Goal: Task Accomplishment & Management: Use online tool/utility

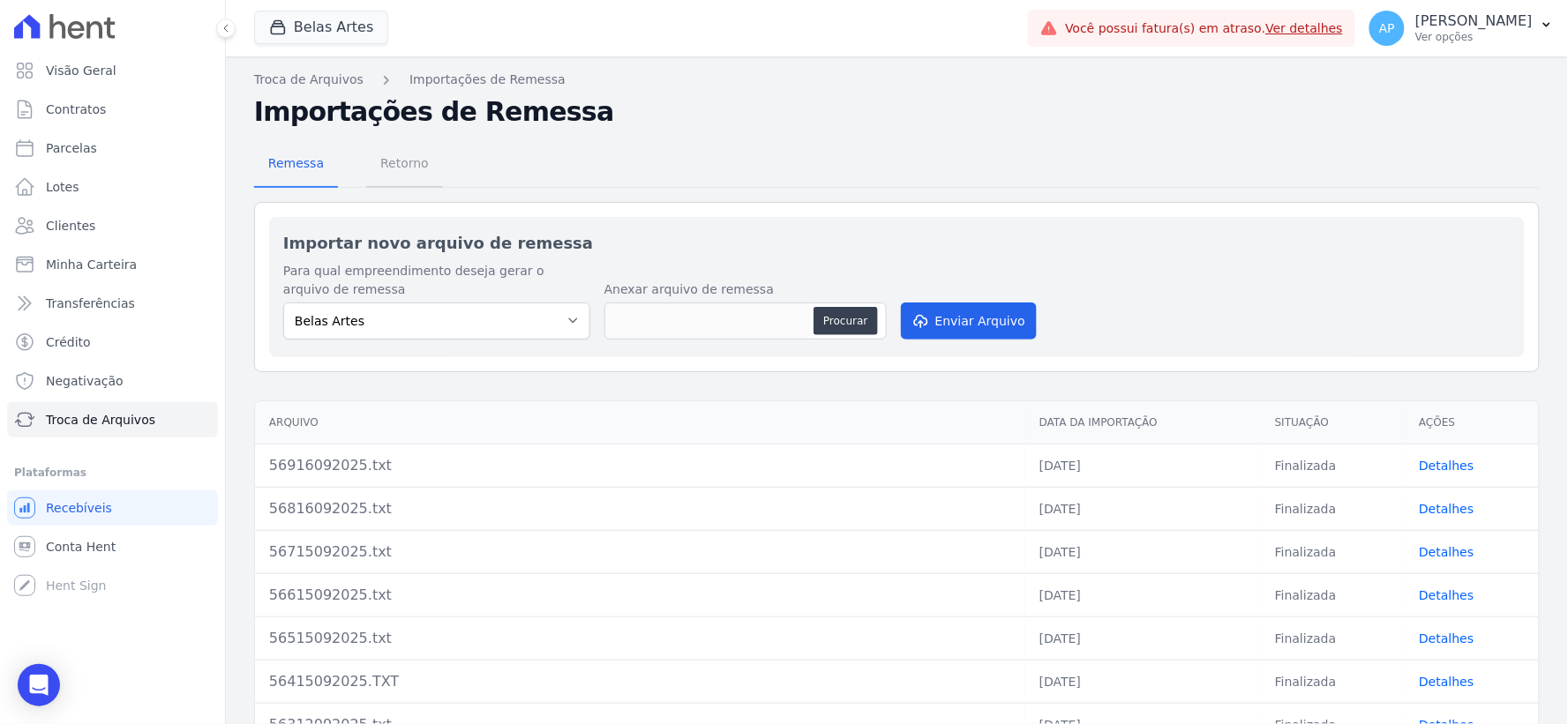
click at [420, 169] on span "Retorno" at bounding box center [405, 163] width 70 height 35
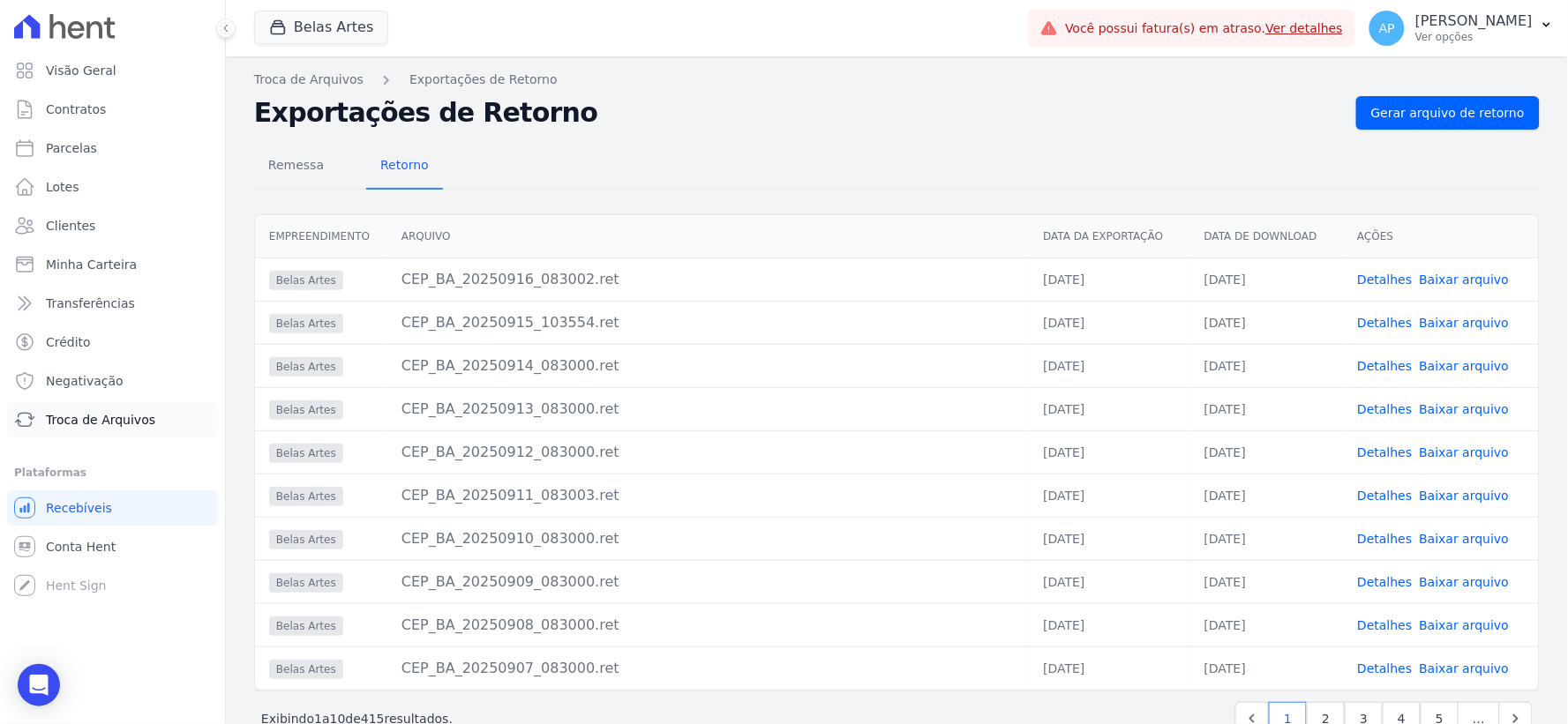
click at [130, 423] on span "Troca de Arquivos" at bounding box center [100, 419] width 110 height 17
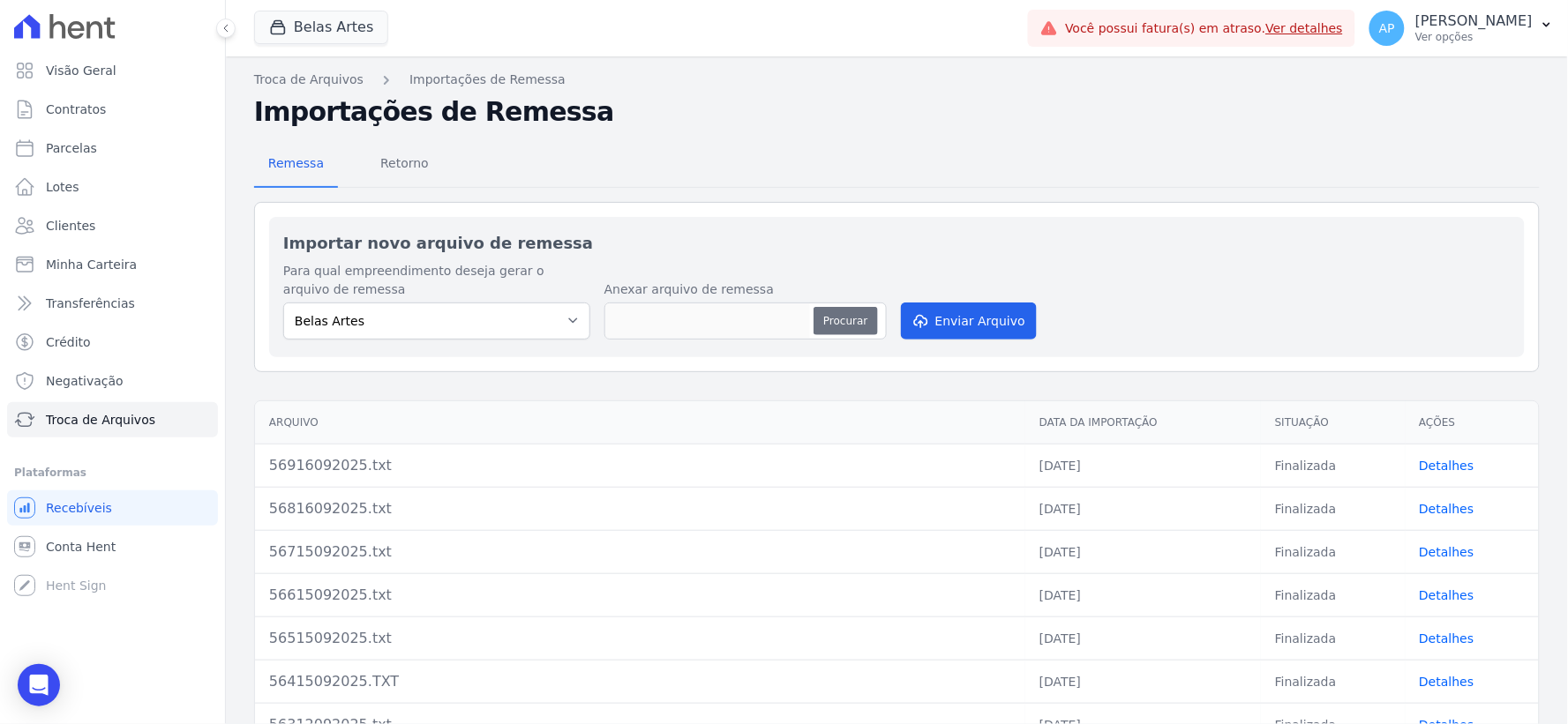
click at [840, 313] on button "Procurar" at bounding box center [845, 320] width 63 height 28
type input "57016092025.txt"
click at [998, 332] on button "Enviar Arquivo" at bounding box center [969, 321] width 136 height 37
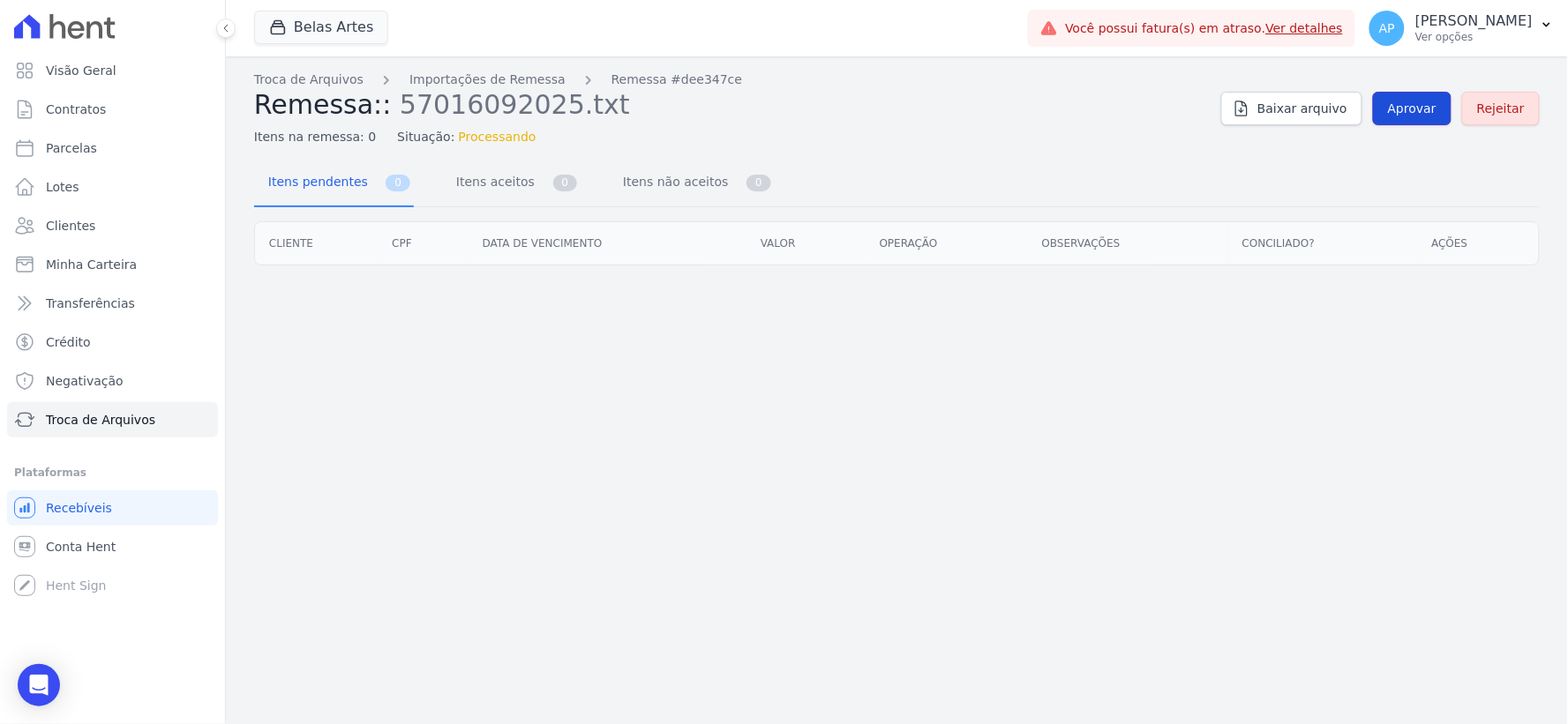
click at [1396, 115] on link "Aprovar" at bounding box center [1412, 109] width 79 height 34
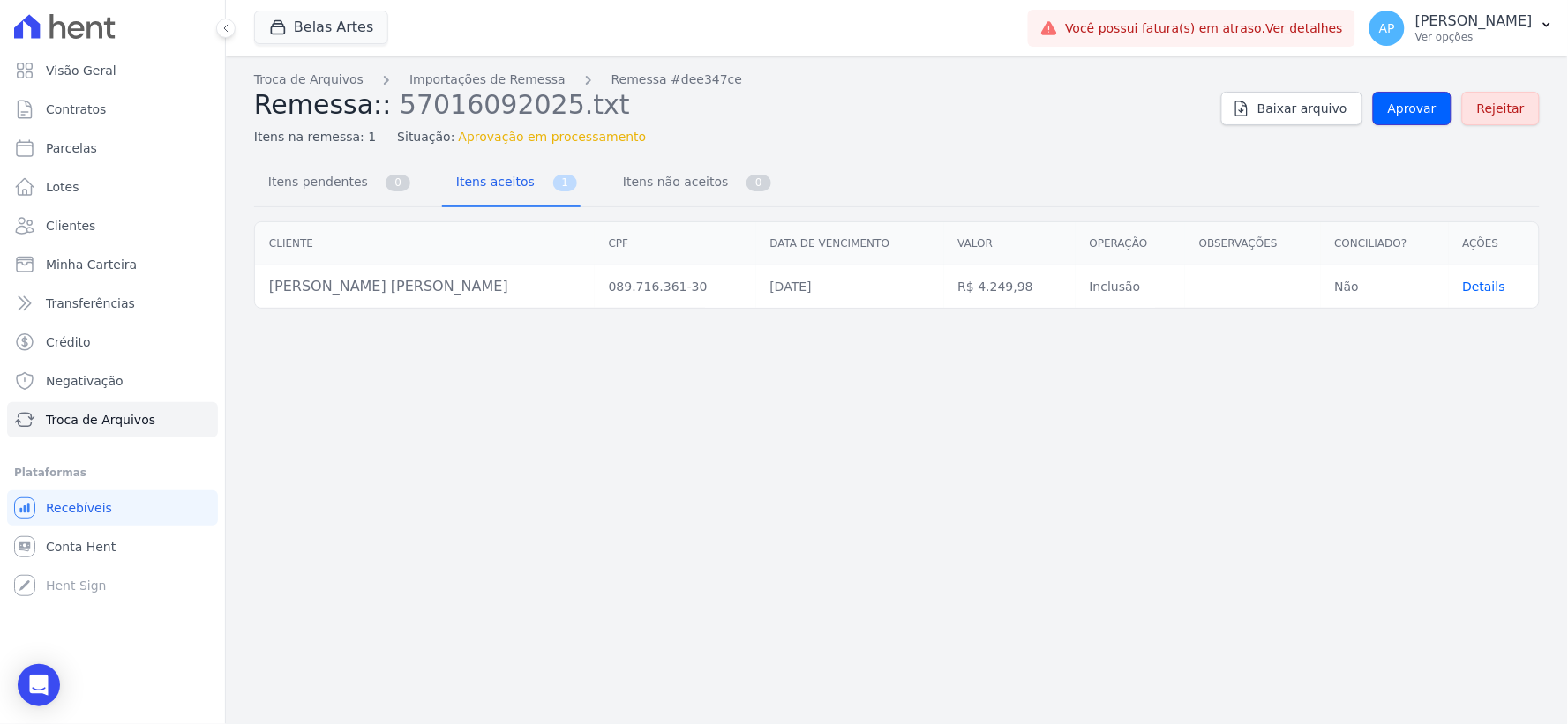
click at [1396, 115] on link "Aprovar" at bounding box center [1412, 109] width 79 height 34
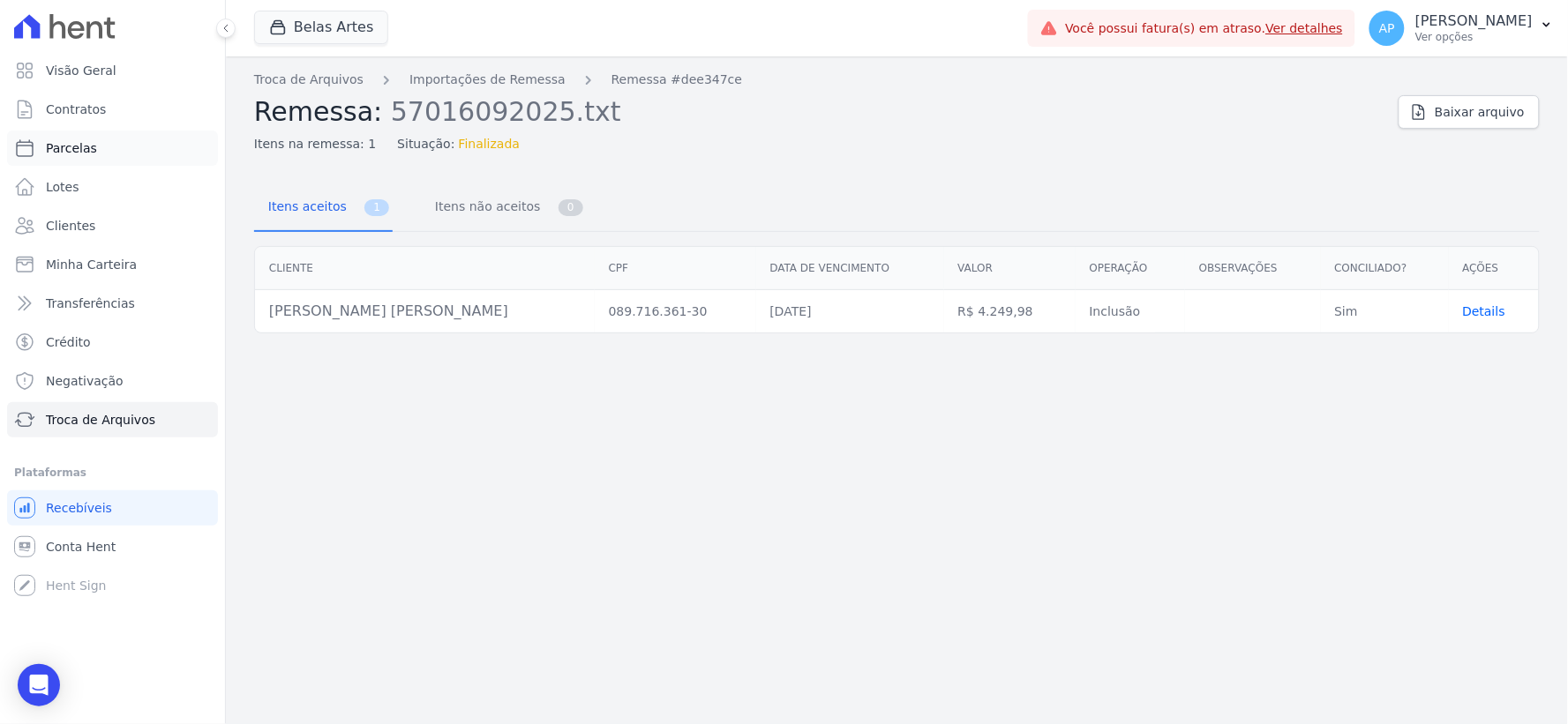
click at [78, 150] on span "Parcelas" at bounding box center [71, 148] width 51 height 17
select select
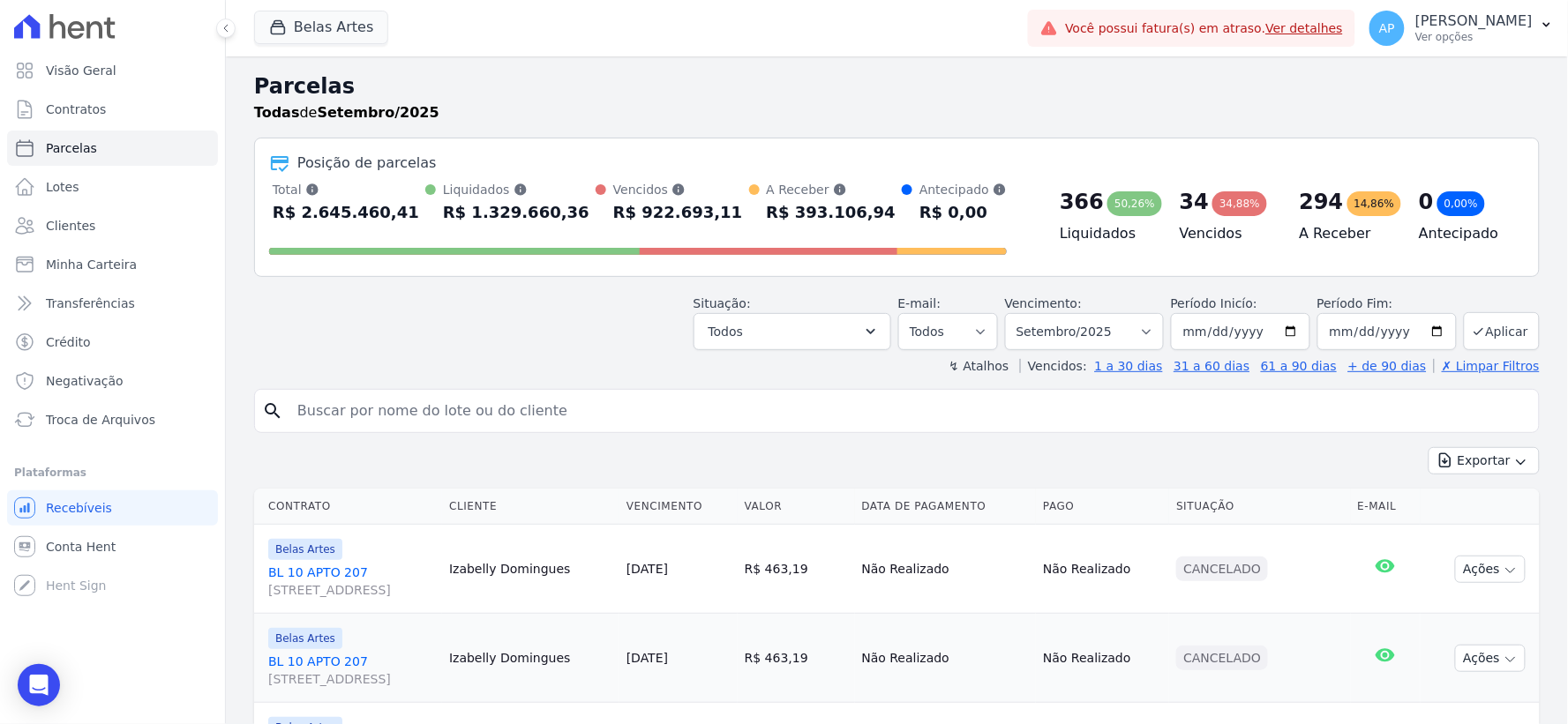
click at [565, 400] on input "search" at bounding box center [909, 411] width 1245 height 35
paste input "[PERSON_NAME] [PERSON_NAME]"
type input "[PERSON_NAME] [PERSON_NAME]"
select select
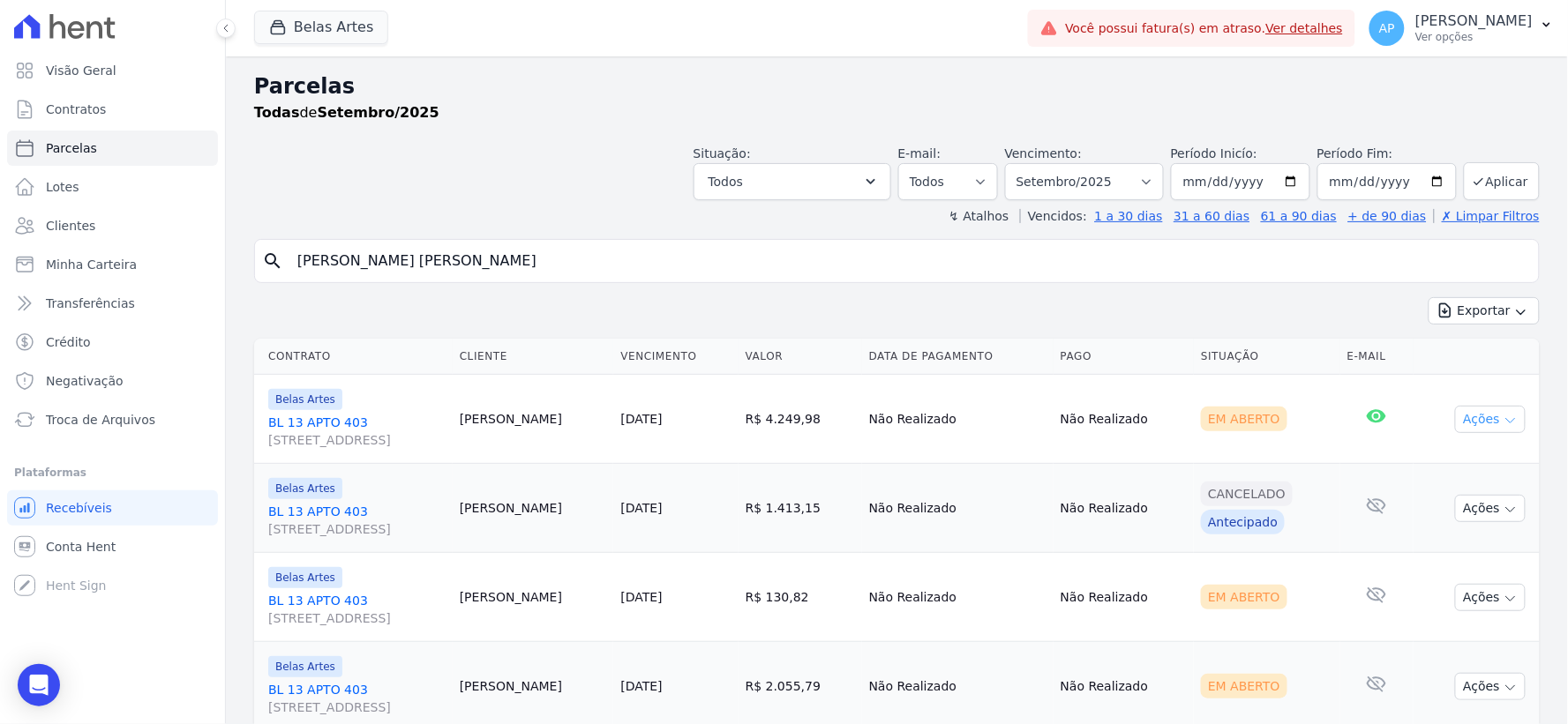
click at [1455, 416] on button "Ações" at bounding box center [1490, 419] width 71 height 27
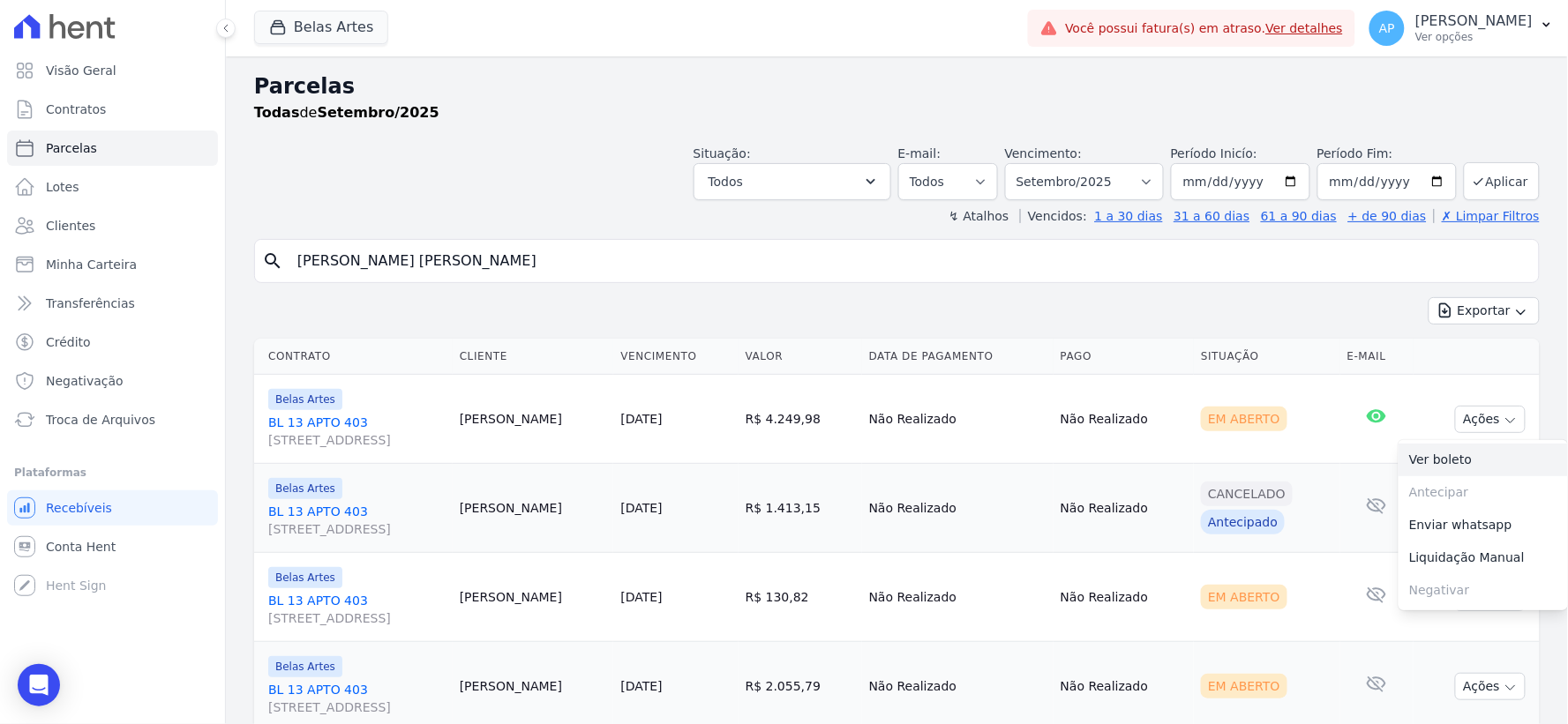
click at [1420, 468] on link "Ver boleto" at bounding box center [1483, 460] width 169 height 33
drag, startPoint x: 475, startPoint y: 261, endPoint x: 77, endPoint y: 261, distance: 398.0
click at [77, 261] on div "Visão Geral Contratos Parcelas Lotes Clientes Minha Carteira Transferências Cré…" at bounding box center [784, 362] width 1568 height 724
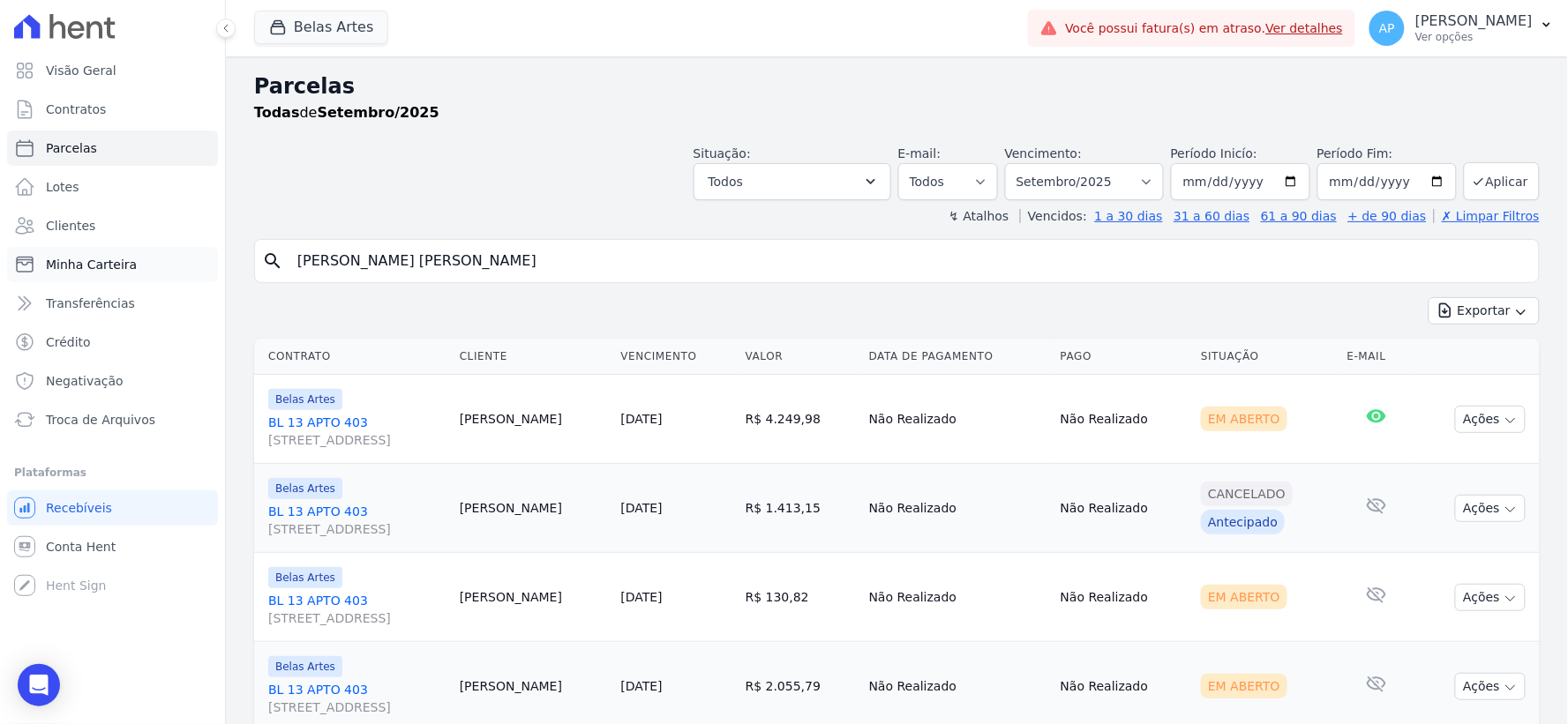
paste input "Rafael de Almeida de Oliveira"
type input "Rafael de Almeida de Oliveira"
select select
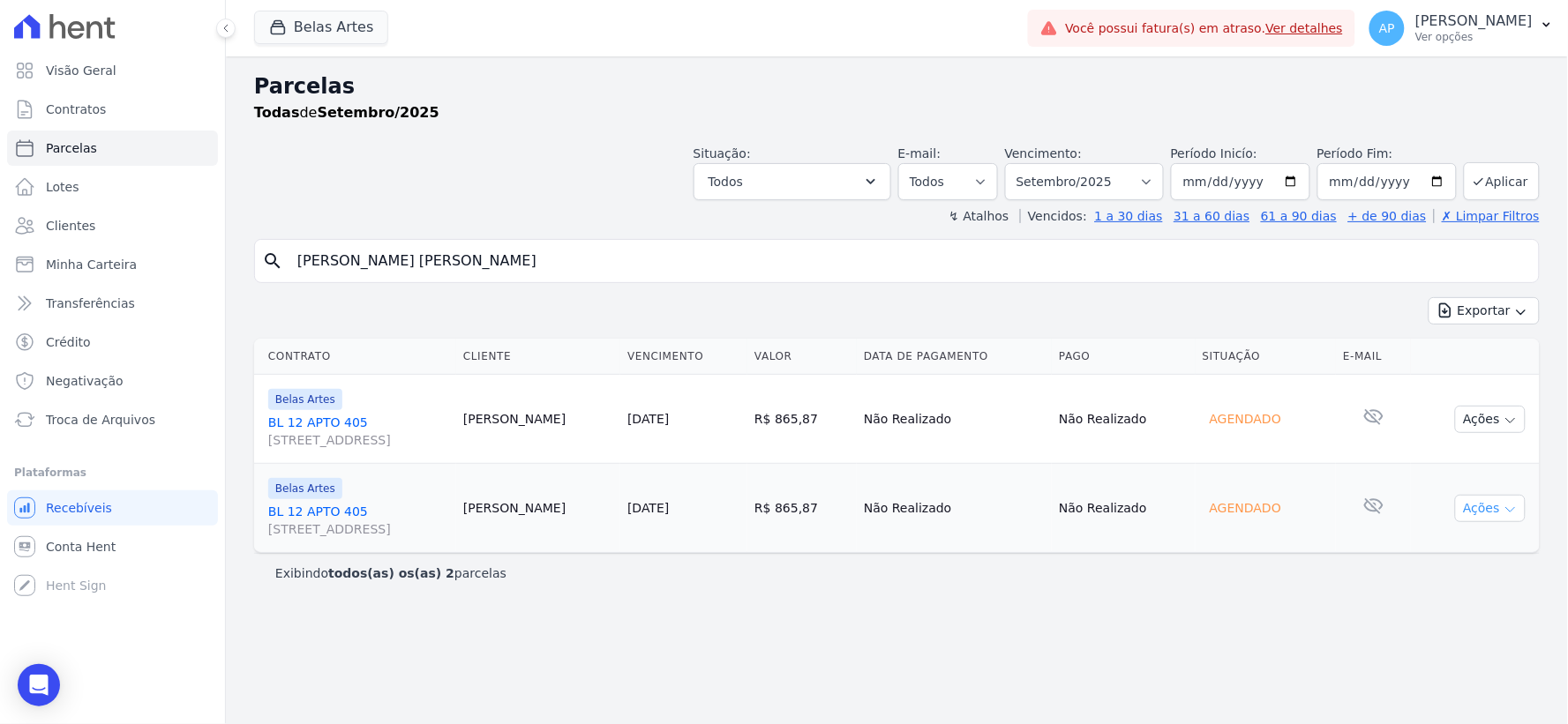
click at [1478, 508] on button "Ações" at bounding box center [1490, 509] width 71 height 27
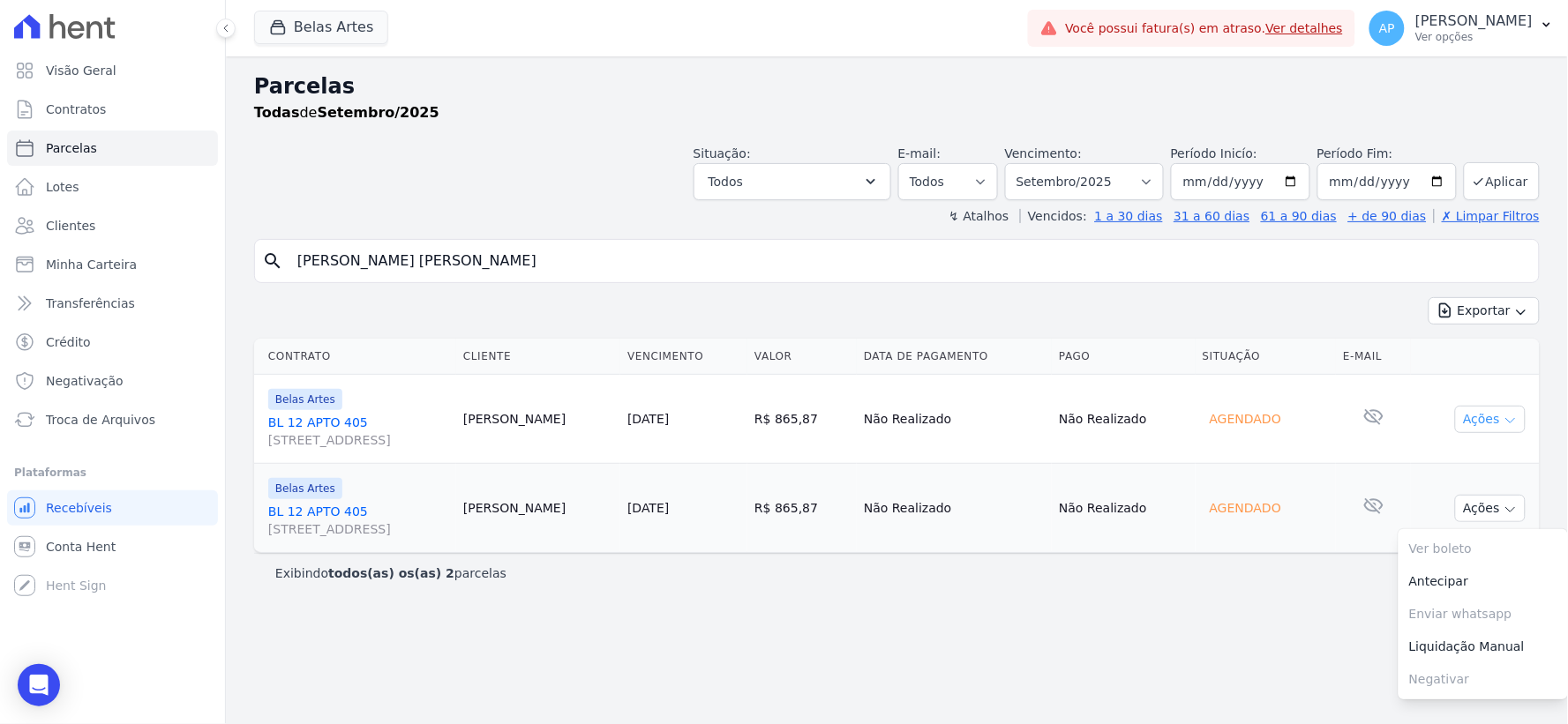
click at [1475, 412] on button "Ações" at bounding box center [1490, 419] width 71 height 27
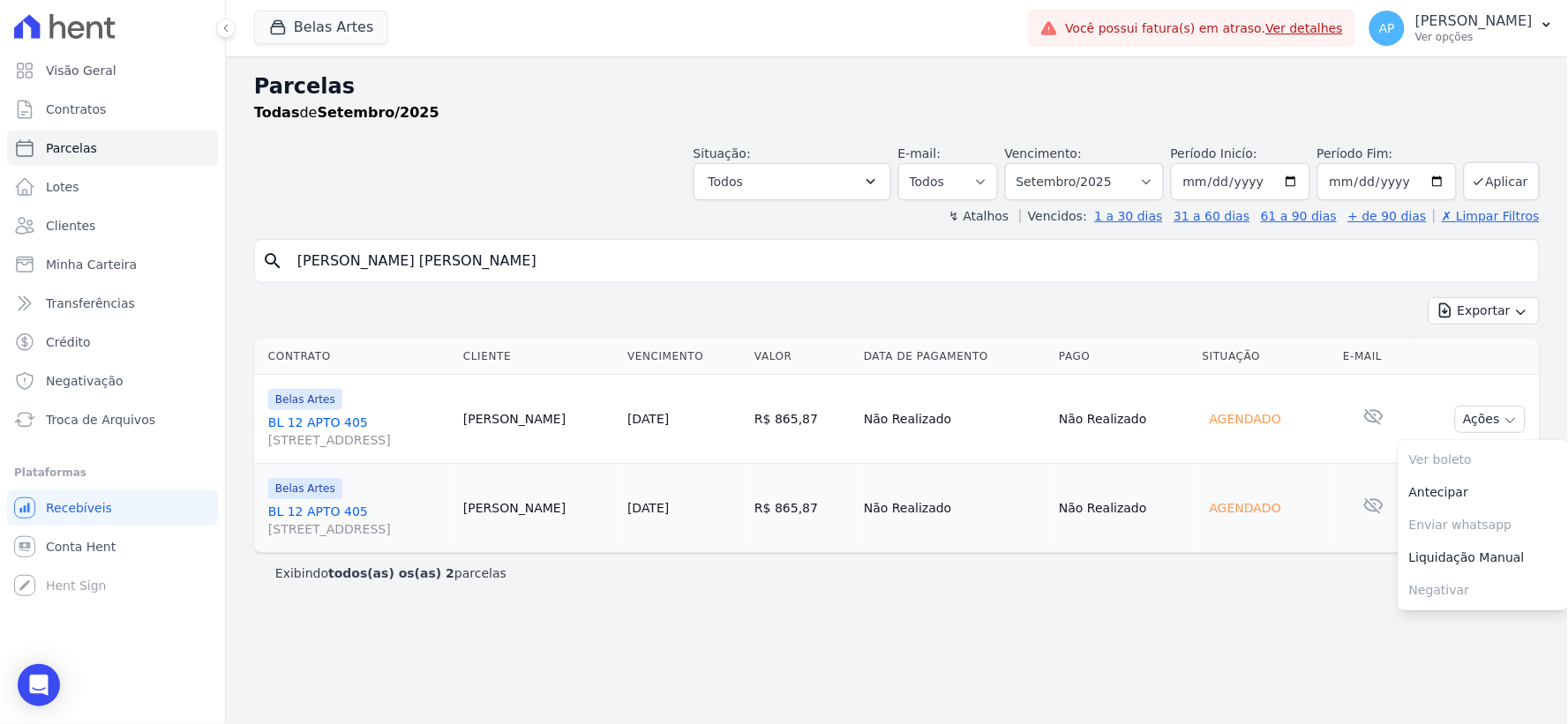
click at [285, 419] on link "BL 12 APTO 405 Rua 16, 1144, Fortaleza" at bounding box center [358, 431] width 181 height 35
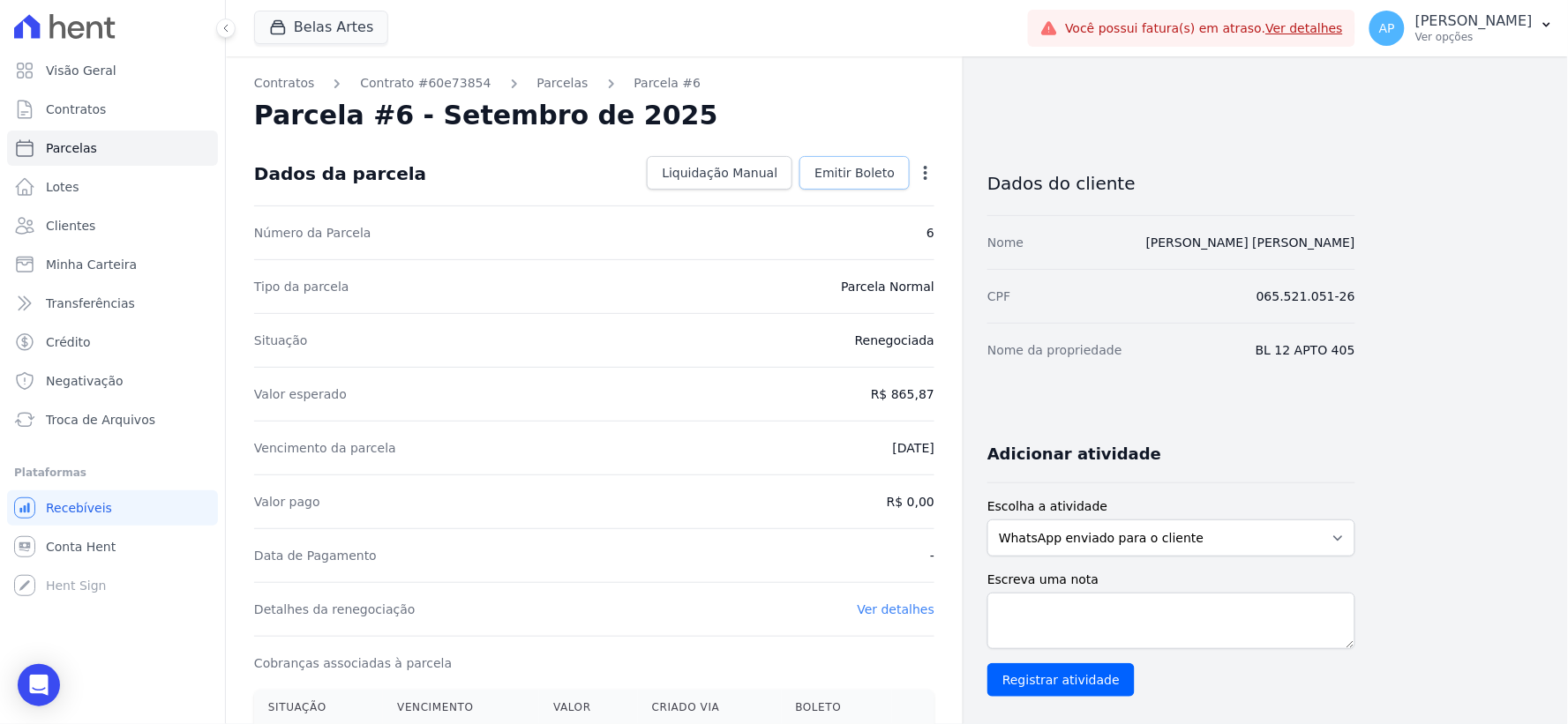
click at [868, 172] on span "Emitir Boleto" at bounding box center [854, 173] width 81 height 17
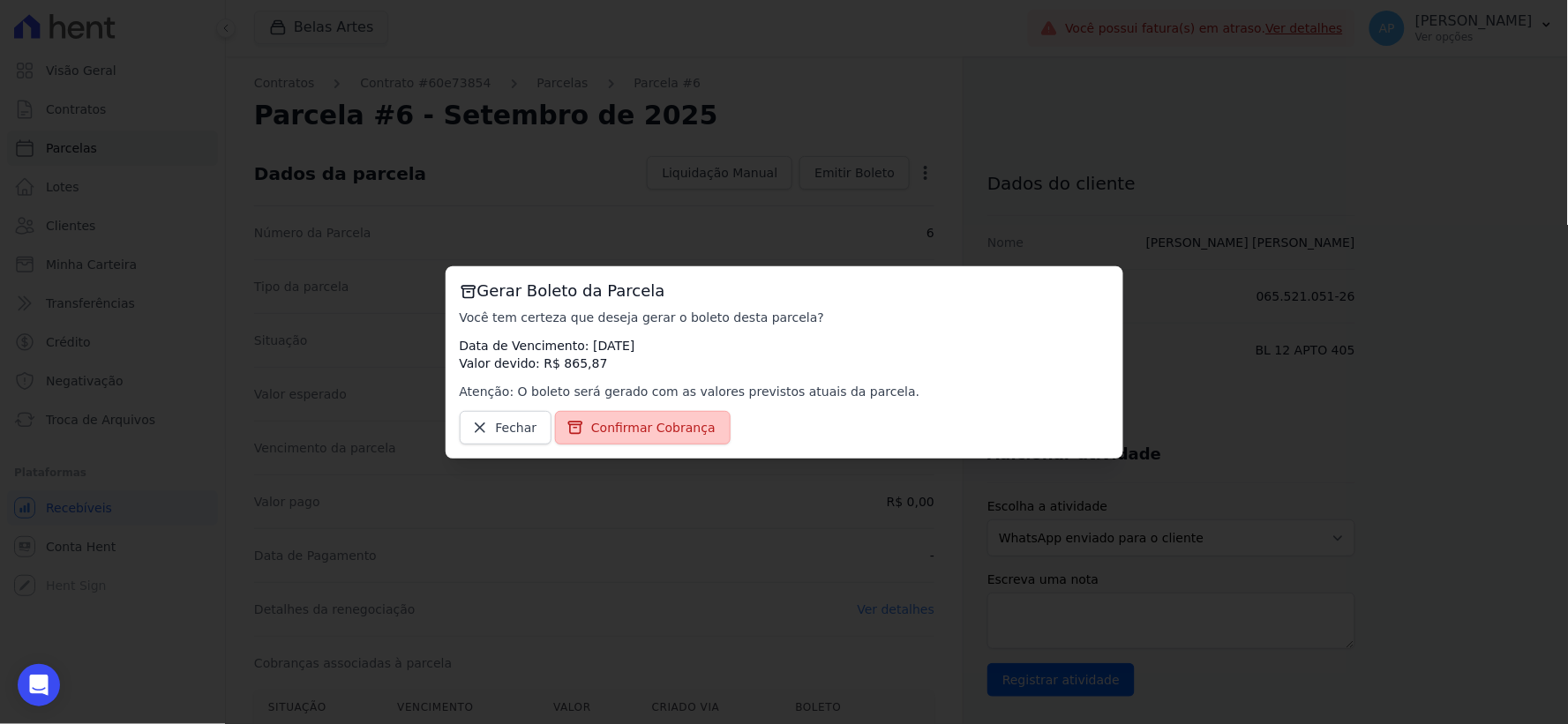
click at [626, 427] on span "Confirmar Cobrança" at bounding box center [653, 428] width 124 height 17
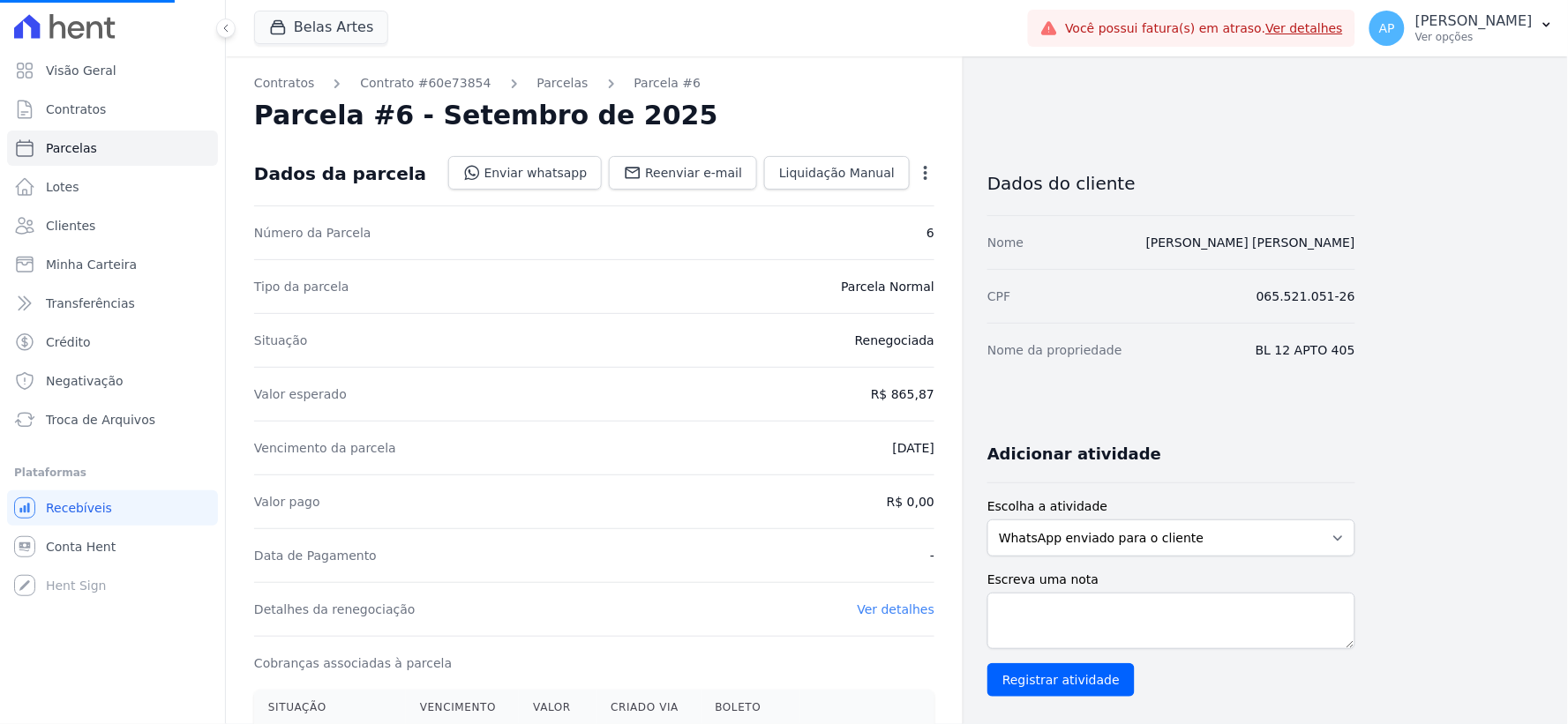
select select
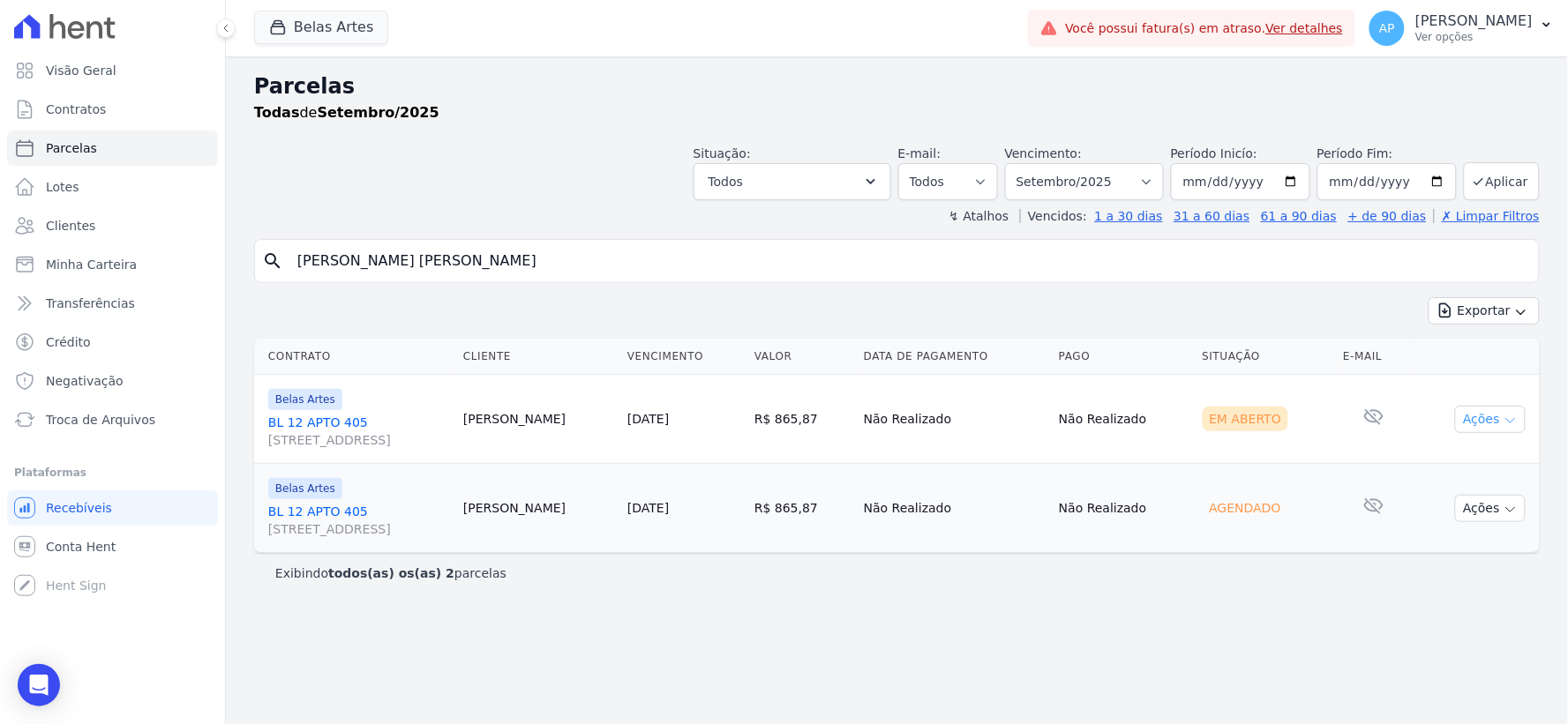
click at [1474, 416] on button "Ações" at bounding box center [1490, 419] width 71 height 27
click at [1465, 451] on link "Ver boleto" at bounding box center [1483, 460] width 169 height 33
click at [112, 427] on span "Troca de Arquivos" at bounding box center [100, 419] width 110 height 17
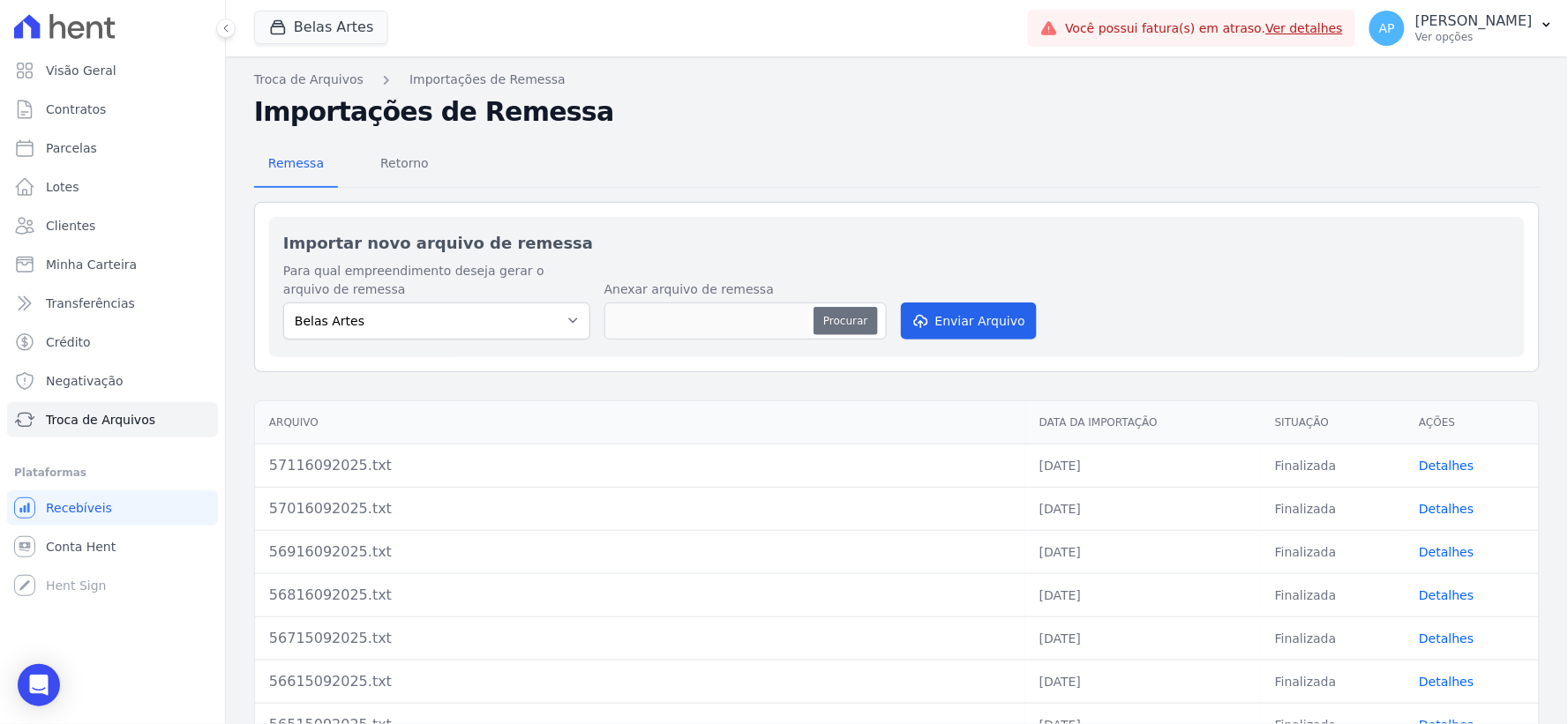
click at [838, 314] on button "Procurar" at bounding box center [845, 320] width 63 height 28
type input "57216092025.txt"
click at [976, 323] on button "Enviar Arquivo" at bounding box center [969, 321] width 136 height 37
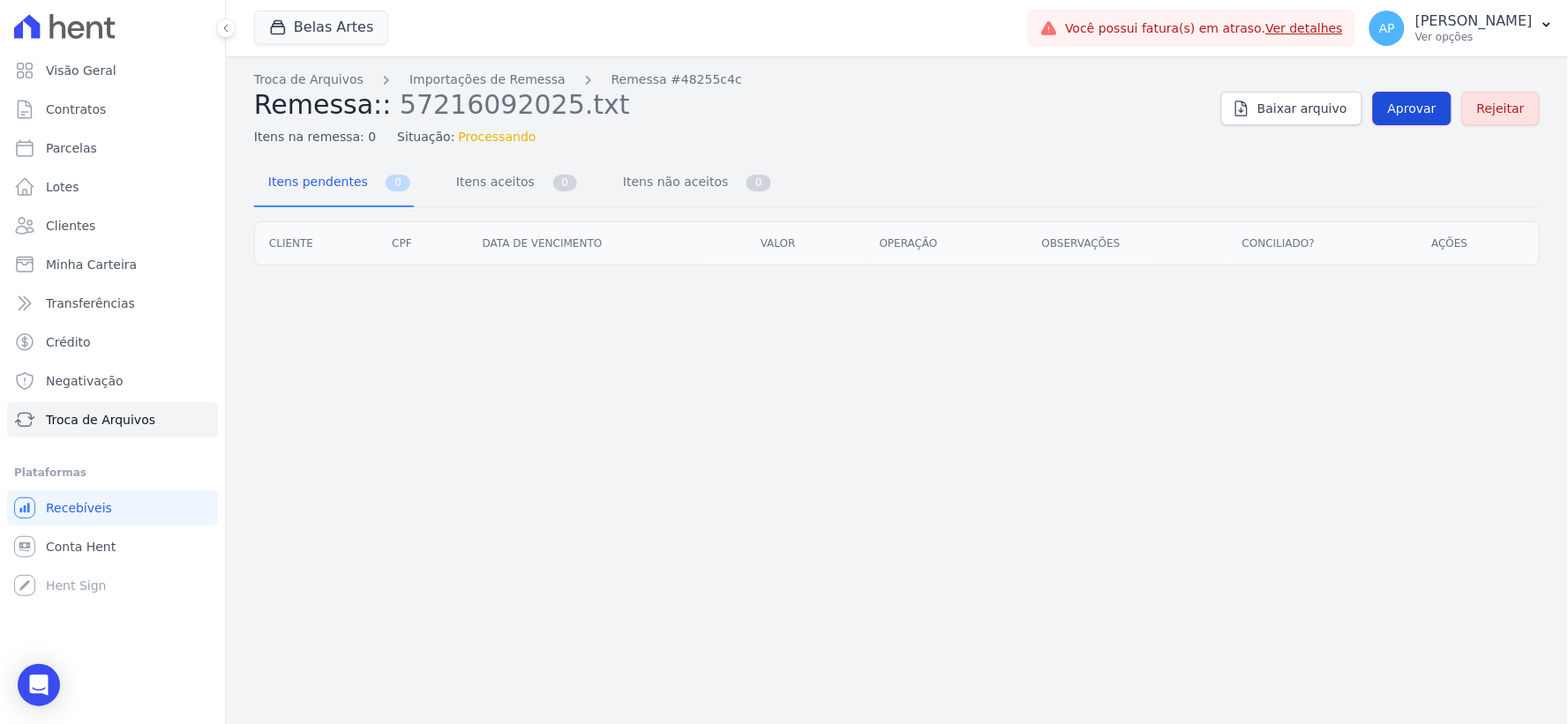
click at [1399, 104] on span "Aprovar" at bounding box center [1412, 109] width 49 height 17
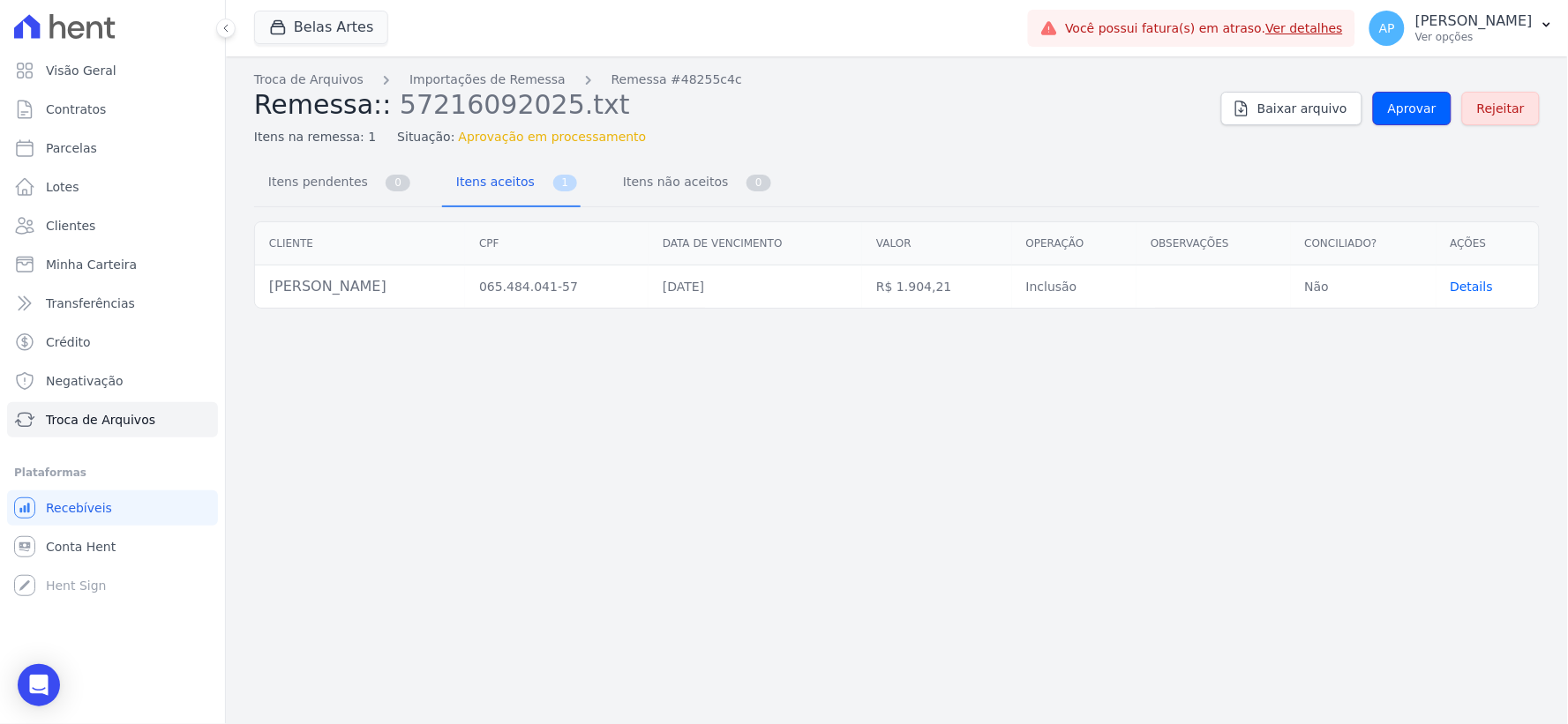
click at [1400, 107] on span "Aprovar" at bounding box center [1412, 109] width 49 height 17
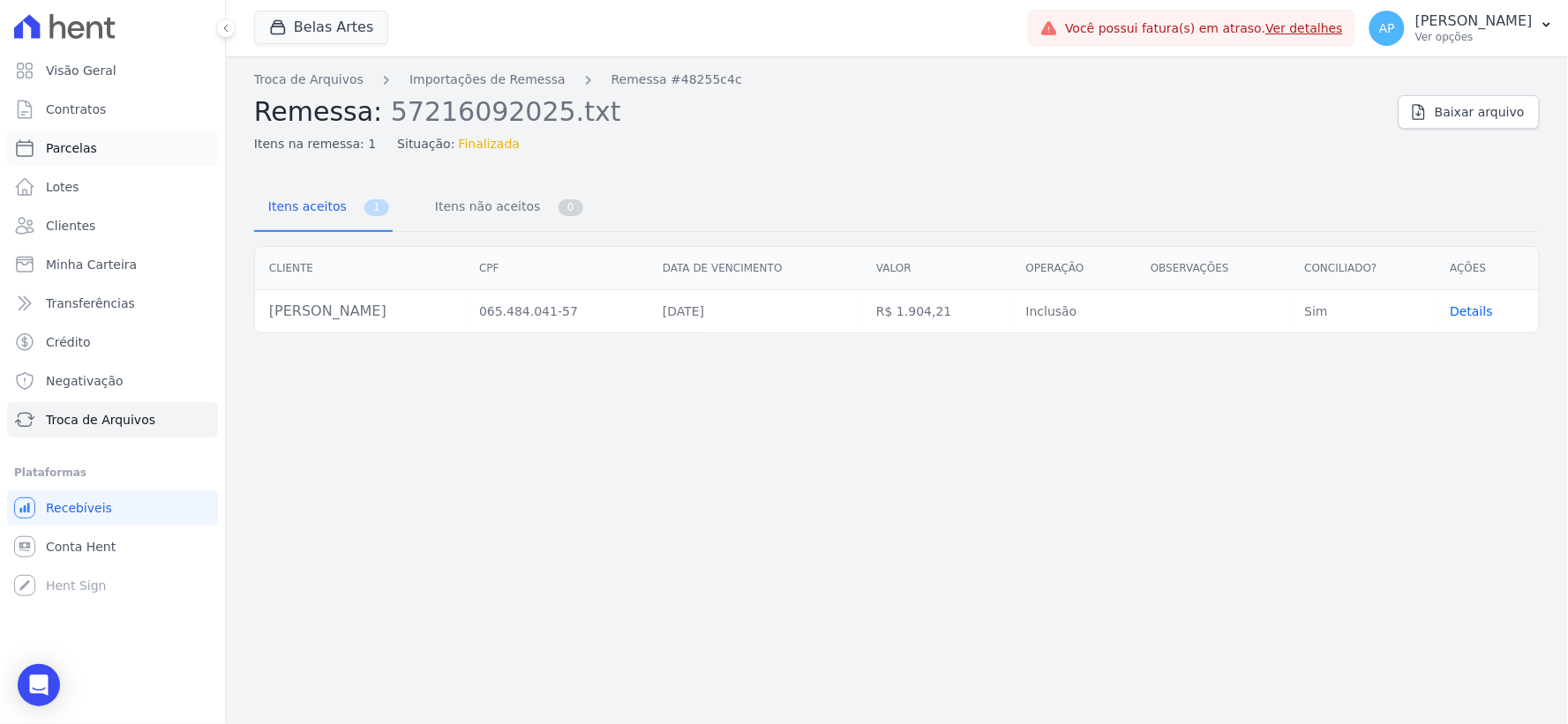
click at [94, 150] on link "Parcelas" at bounding box center [112, 148] width 211 height 35
select select
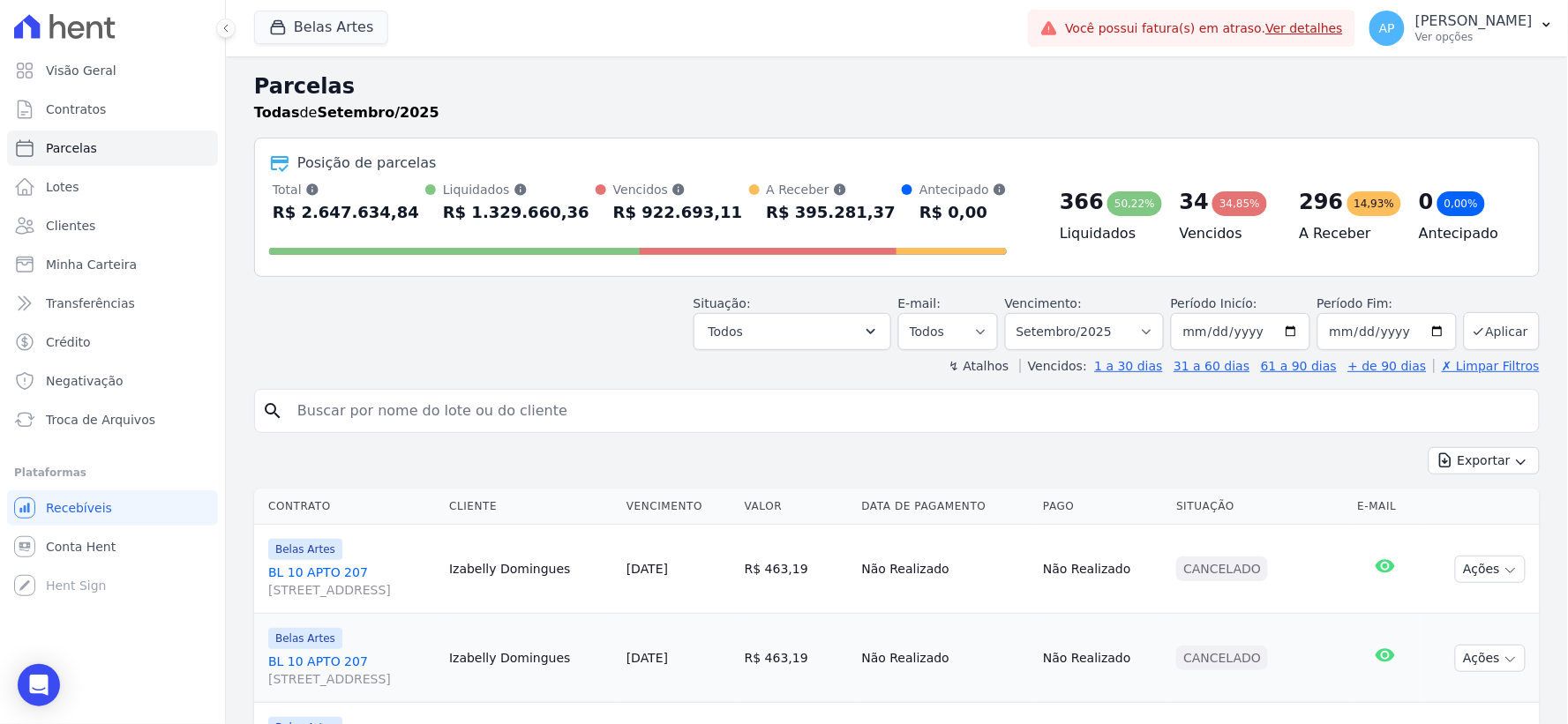
click at [484, 420] on input "search" at bounding box center [909, 411] width 1245 height 35
paste input "Elisângela Cerqueira de Santana"
type input "Elisângela Cerqueira de Santana"
select select
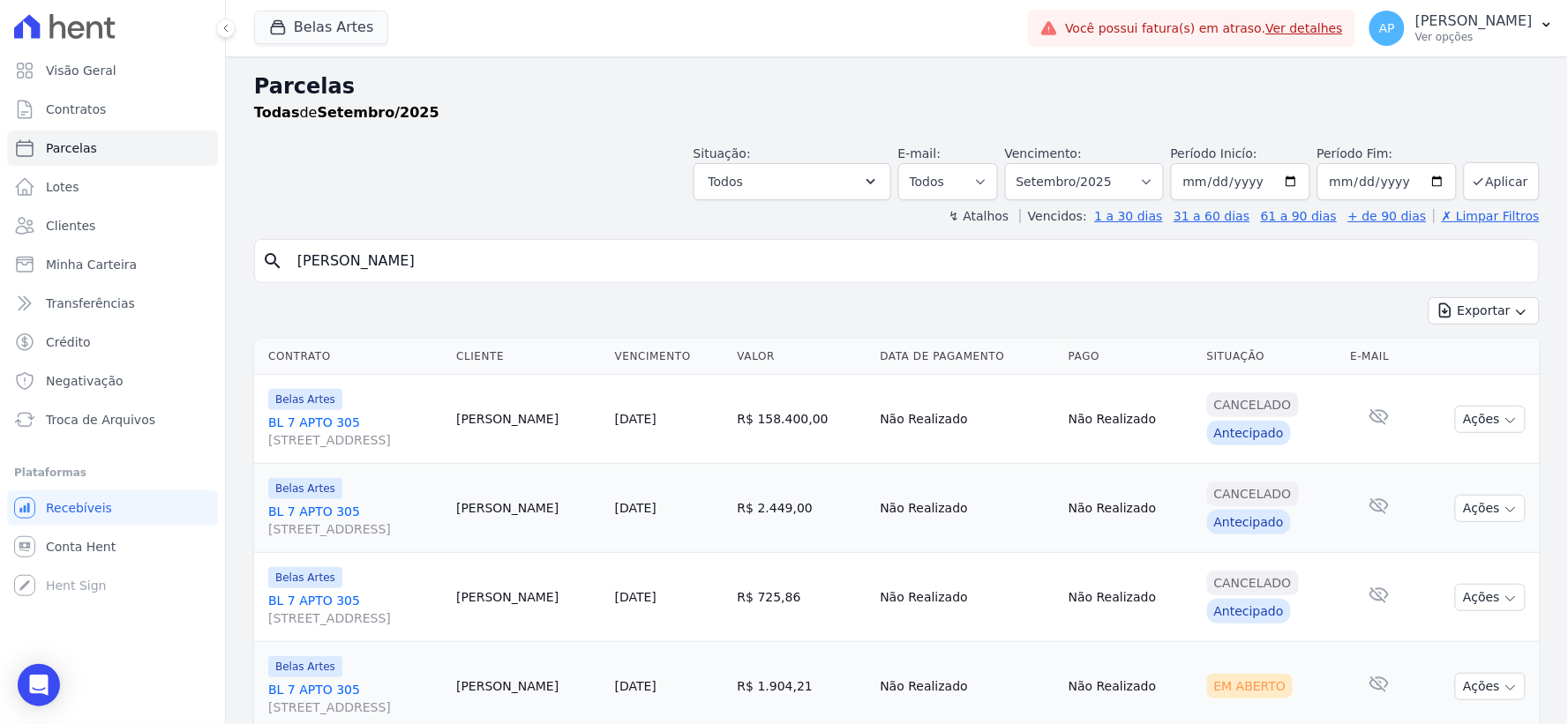
scroll to position [150, 0]
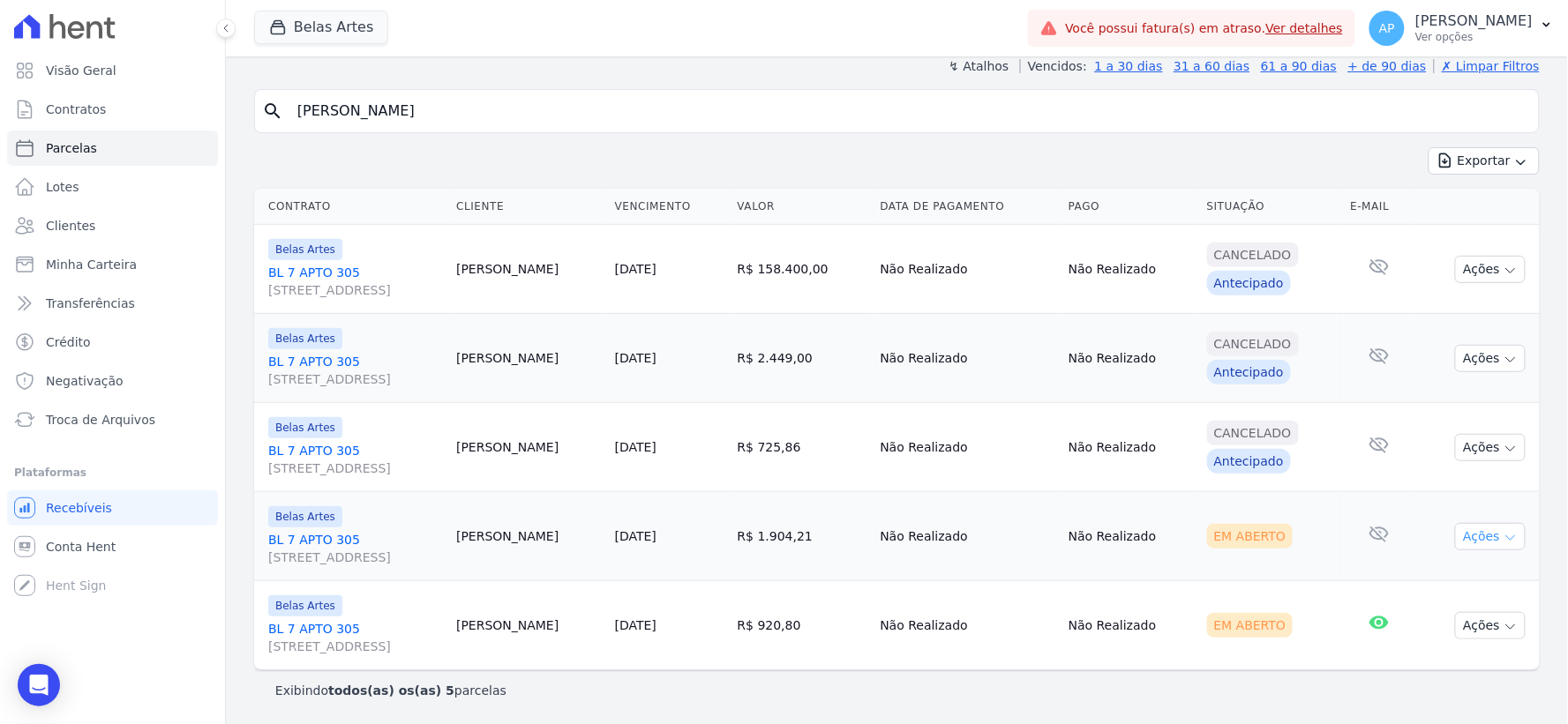
click at [1469, 537] on button "Ações" at bounding box center [1490, 537] width 71 height 27
click at [1418, 574] on link "Ver boleto" at bounding box center [1483, 576] width 169 height 33
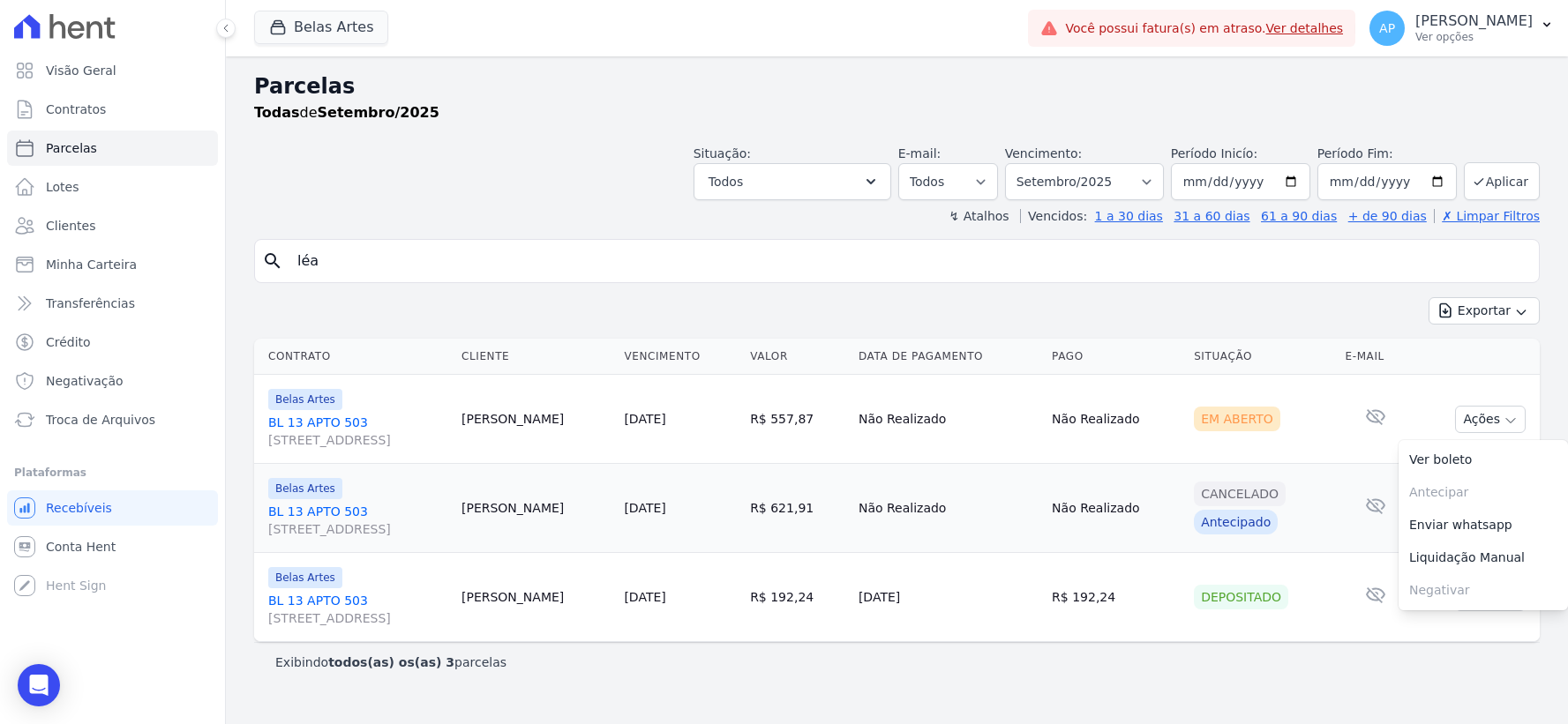
select select
click at [134, 417] on span "Troca de Arquivos" at bounding box center [100, 419] width 110 height 17
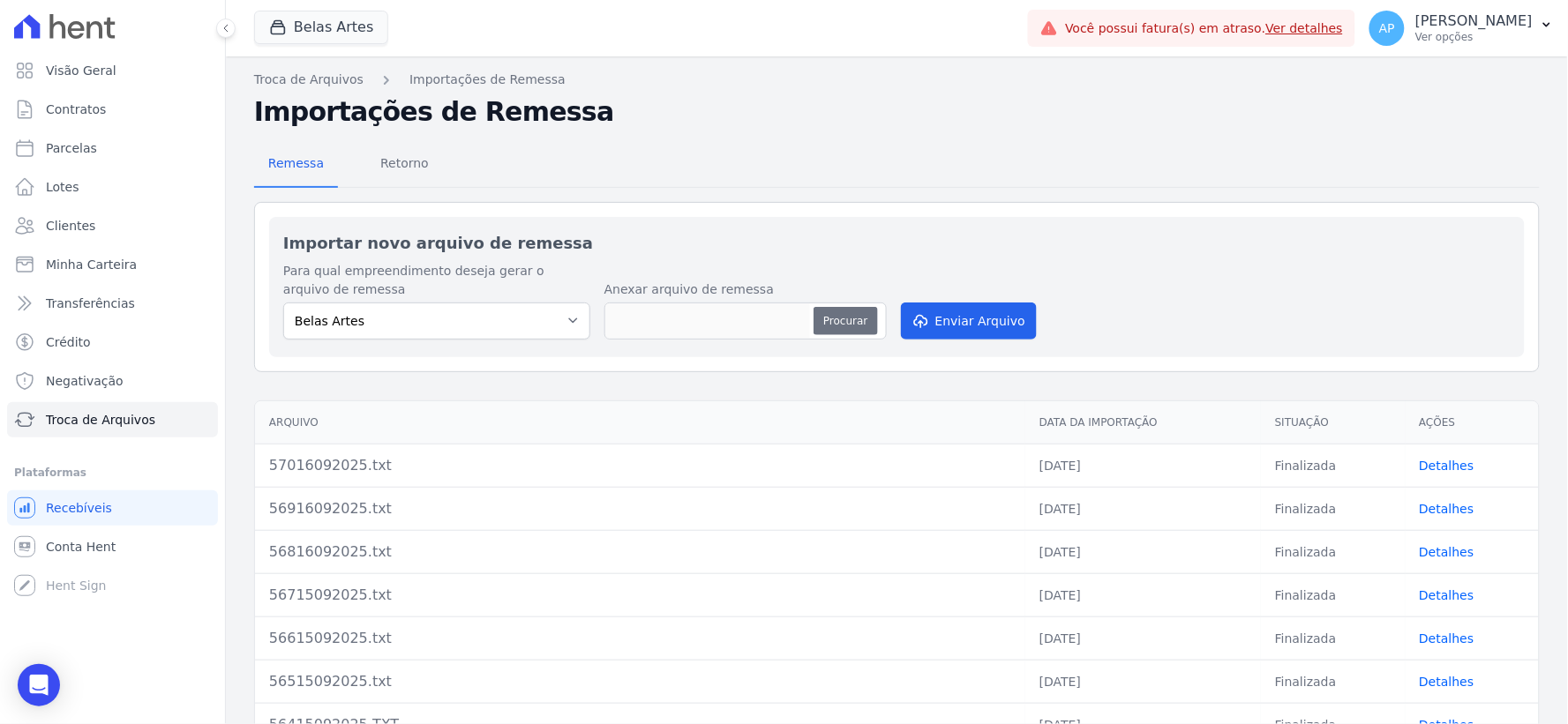
click at [863, 324] on button "Procurar" at bounding box center [845, 320] width 63 height 28
type input "57116092025.txt"
click at [928, 322] on button "Enviar Arquivo" at bounding box center [969, 321] width 136 height 37
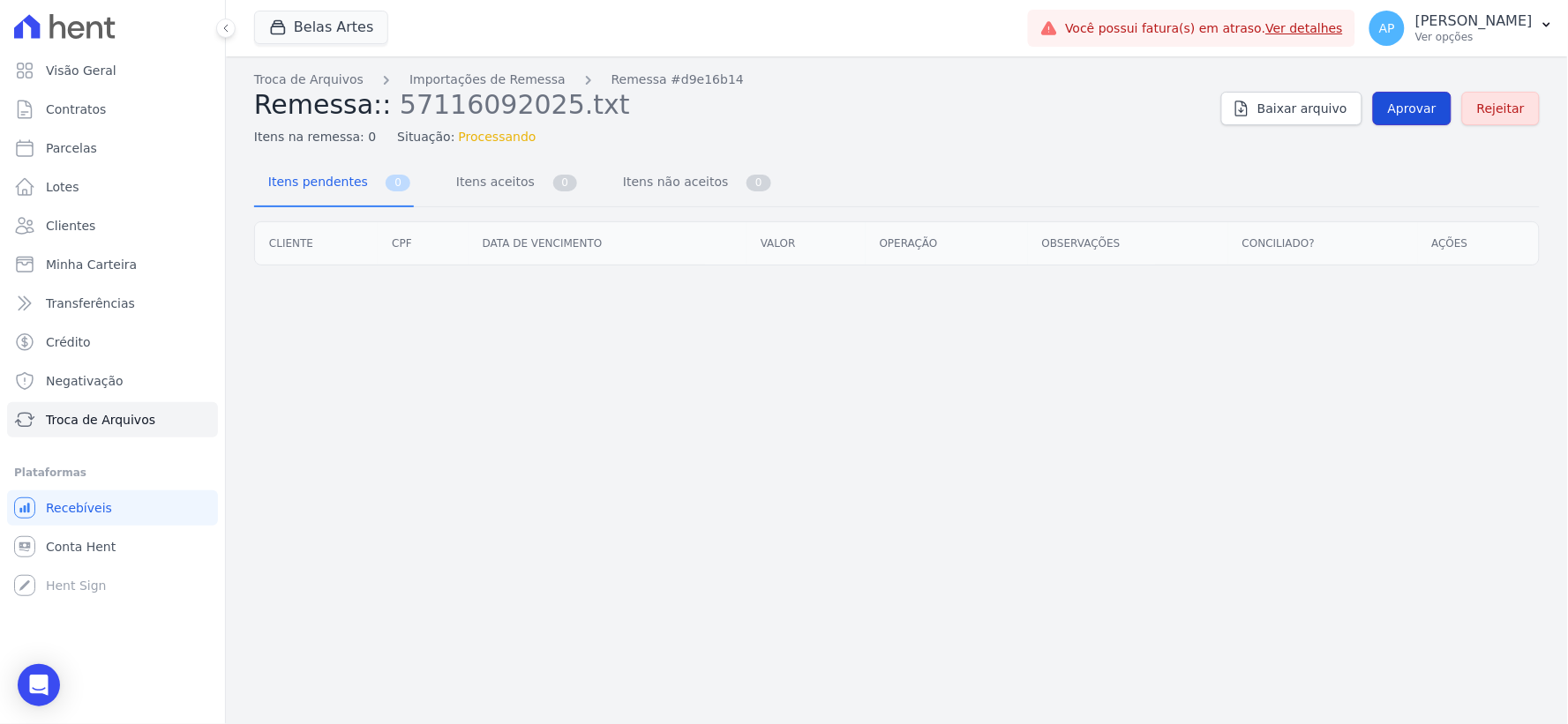
click at [1426, 116] on span "Aprovar" at bounding box center [1412, 109] width 49 height 17
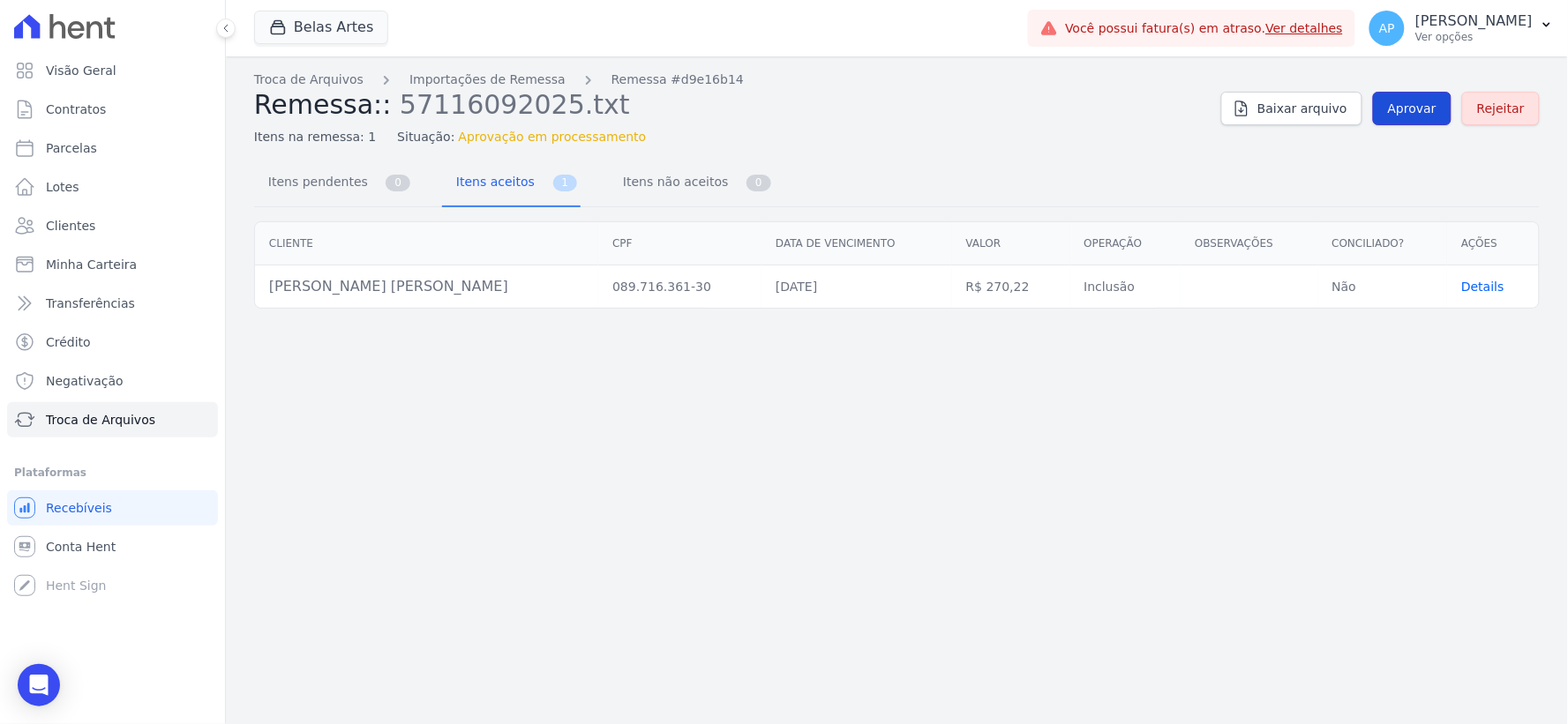
click at [1404, 110] on span "Aprovar" at bounding box center [1412, 109] width 49 height 17
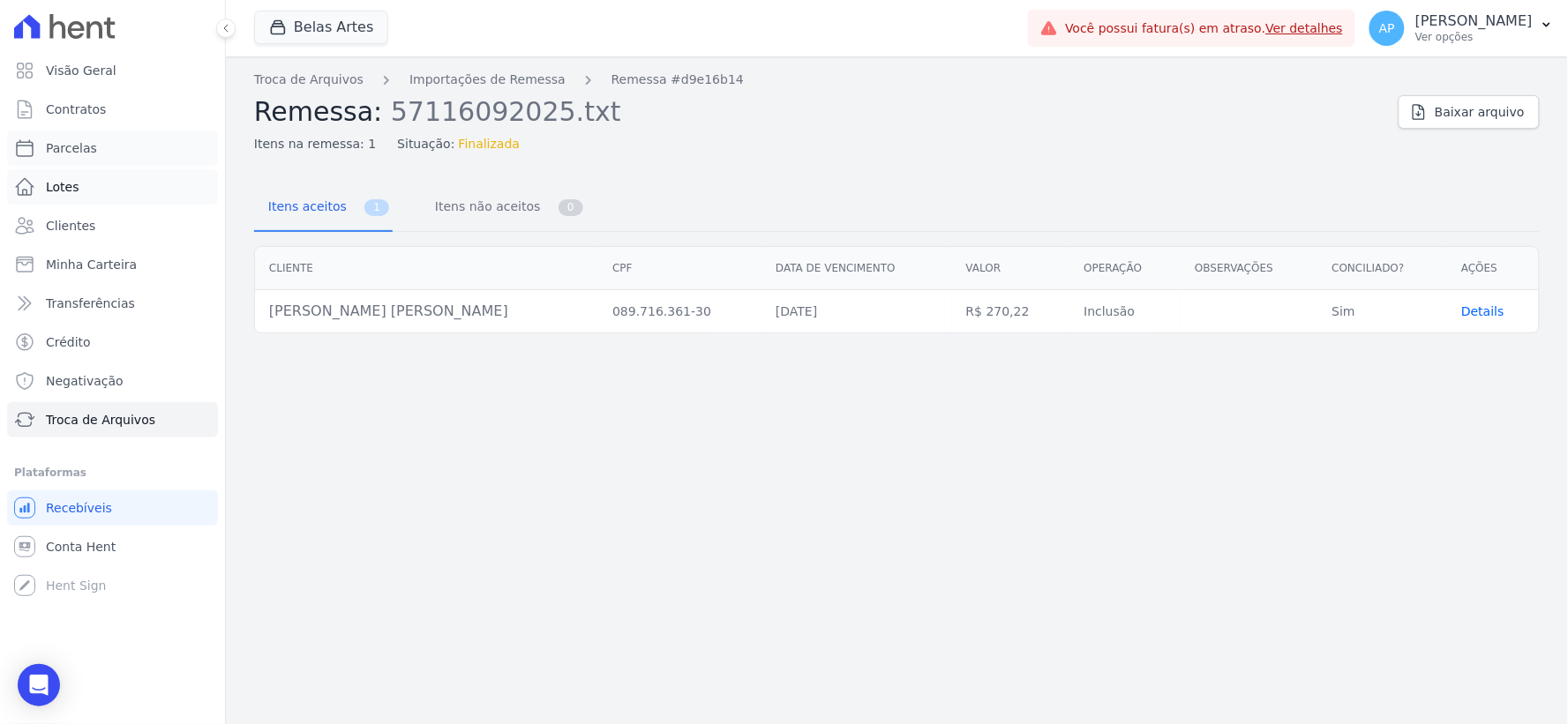
drag, startPoint x: 77, startPoint y: 152, endPoint x: 76, endPoint y: 171, distance: 19.0
click at [77, 153] on span "Parcelas" at bounding box center [71, 148] width 51 height 17
select select
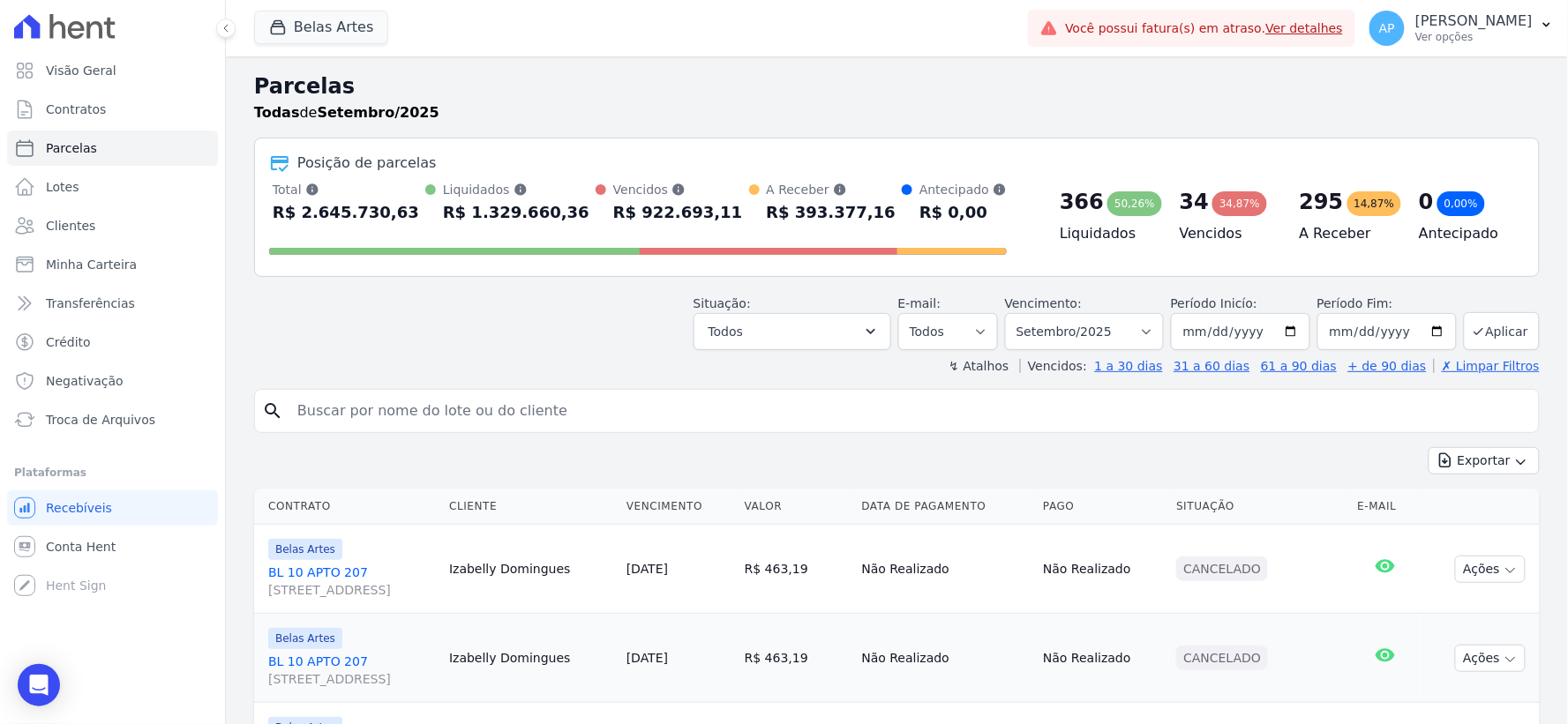
click at [542, 411] on input "search" at bounding box center [909, 411] width 1245 height 35
paste input "[PERSON_NAME] [PERSON_NAME]"
type input "[PERSON_NAME] [PERSON_NAME]"
select select
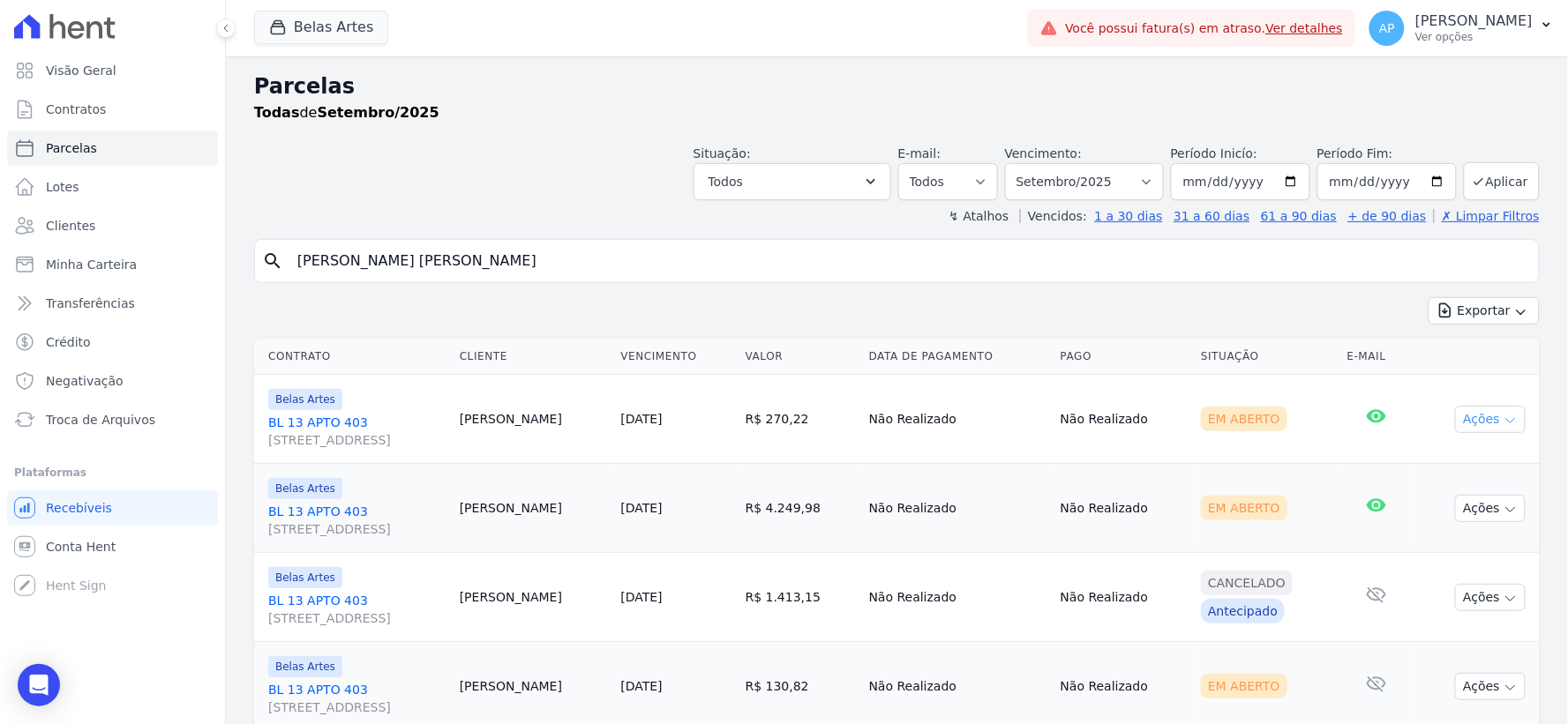
click at [1485, 420] on button "Ações" at bounding box center [1490, 419] width 71 height 27
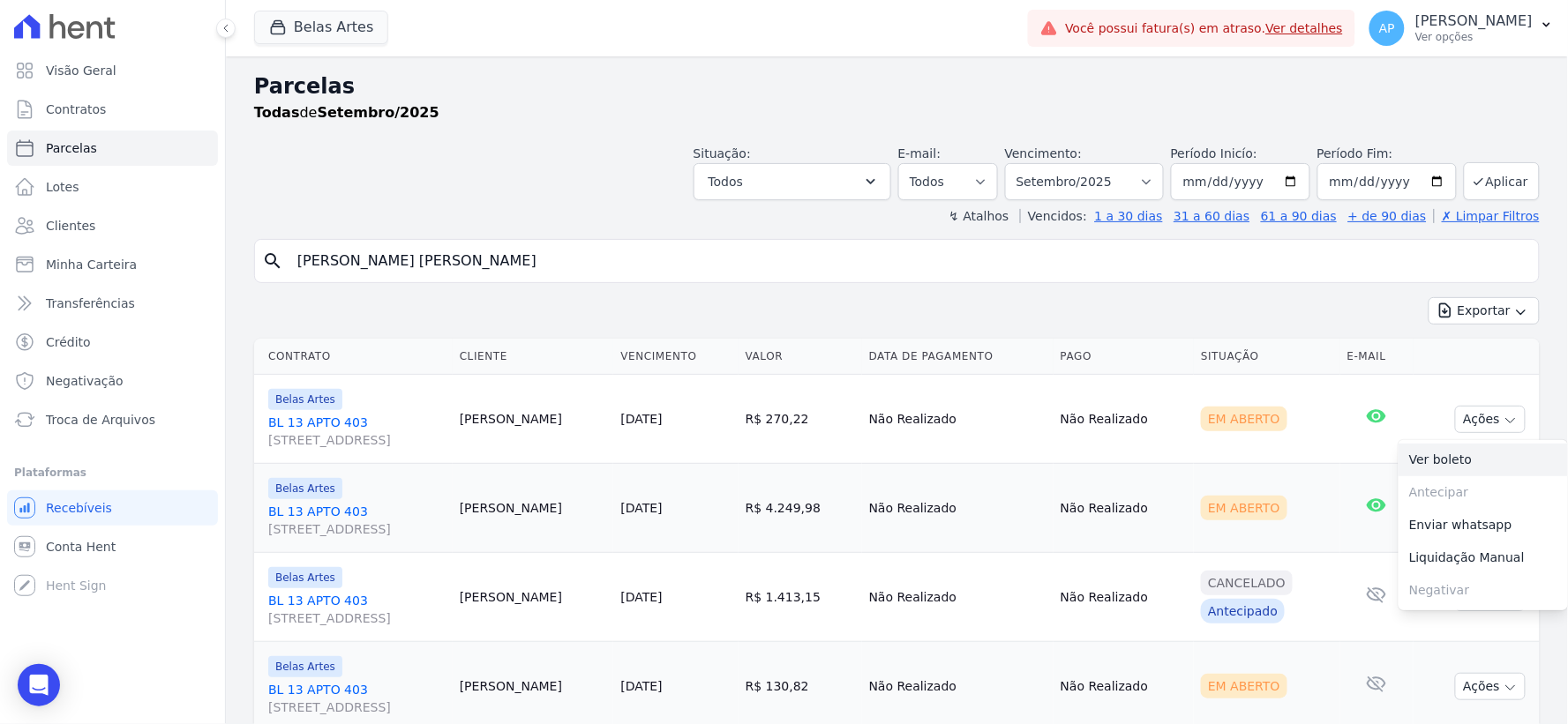
click at [1436, 456] on link "Ver boleto" at bounding box center [1483, 460] width 169 height 33
select select
click at [98, 411] on span "Troca de Arquivos" at bounding box center [100, 419] width 110 height 17
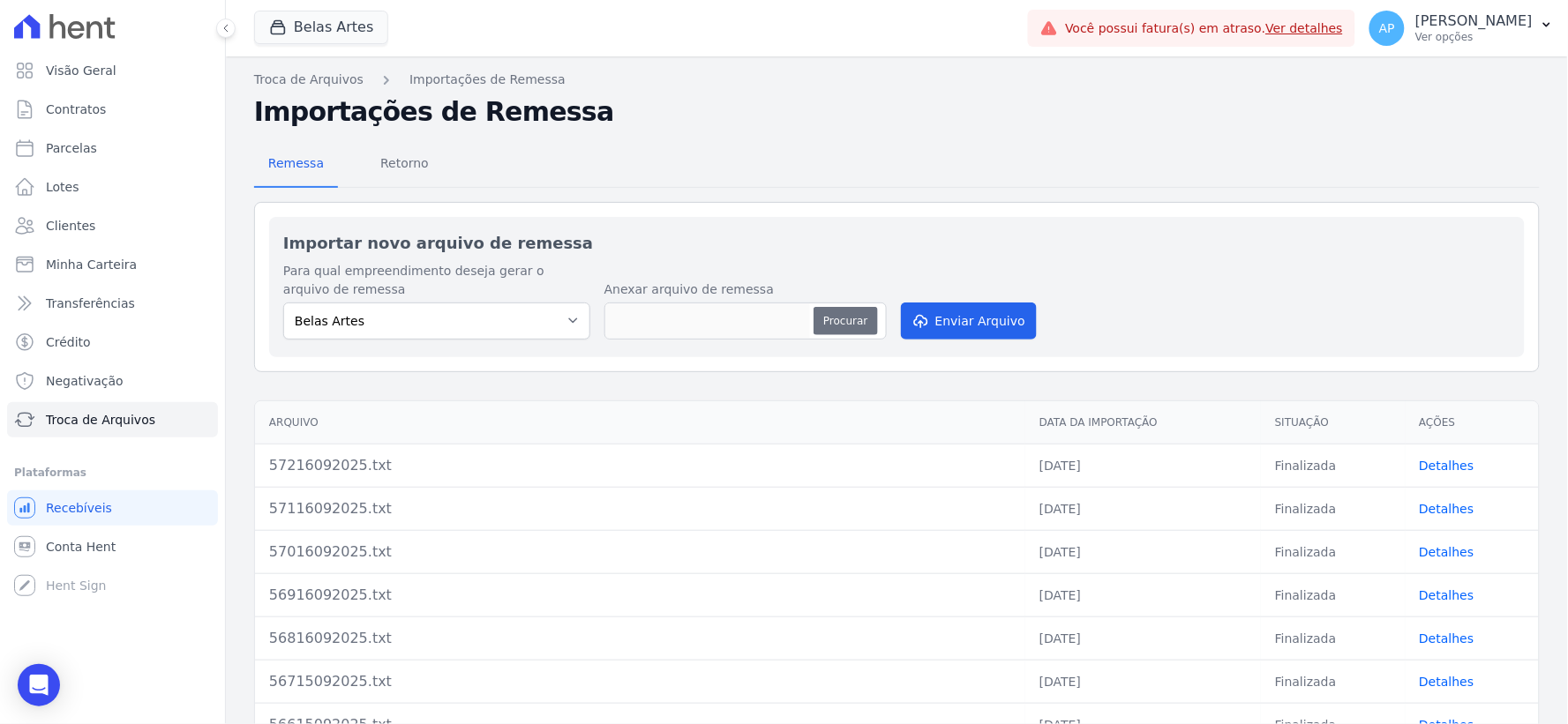
click at [843, 315] on button "Procurar" at bounding box center [845, 320] width 63 height 28
type input "57316092025.txt"
click at [968, 328] on button "Enviar Arquivo" at bounding box center [969, 321] width 136 height 37
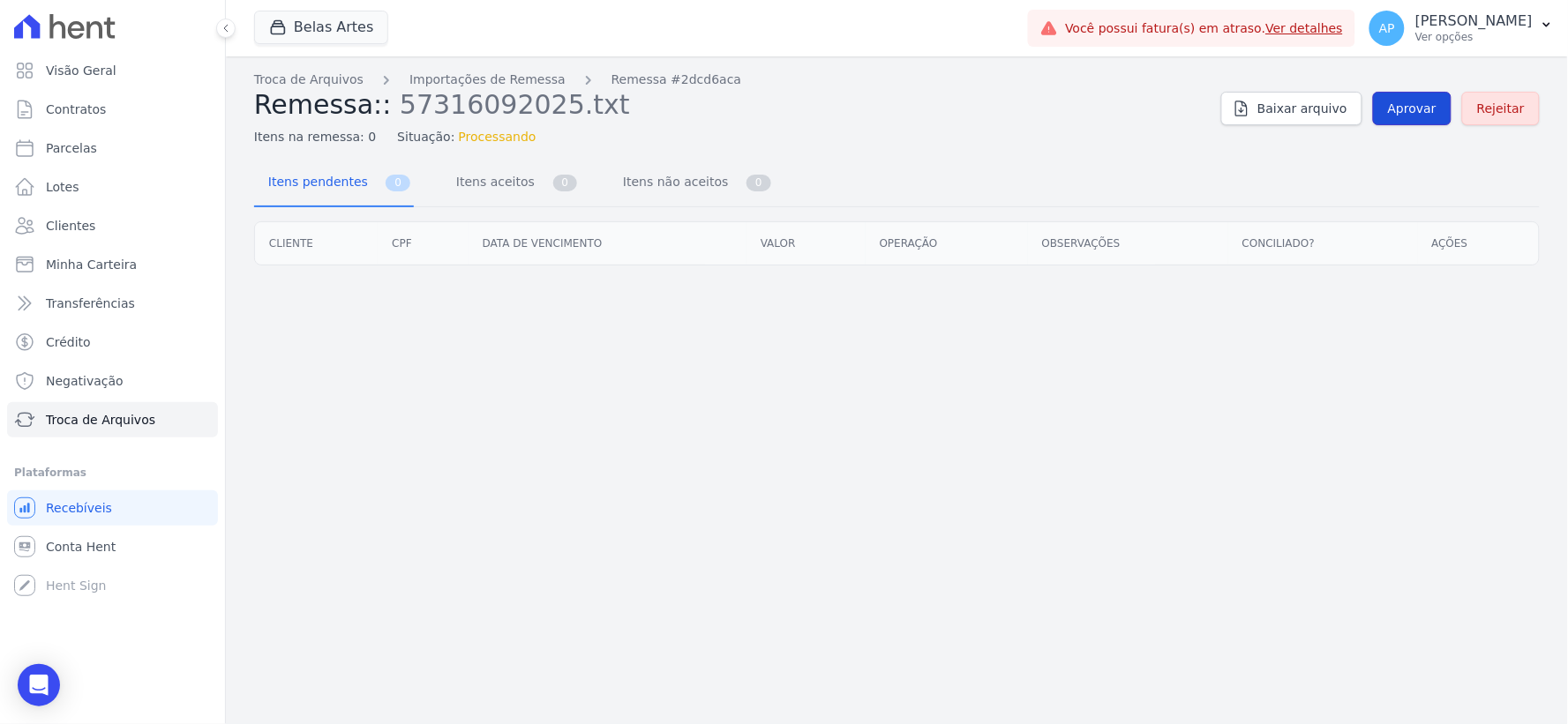
click at [1417, 110] on span "Aprovar" at bounding box center [1412, 109] width 49 height 17
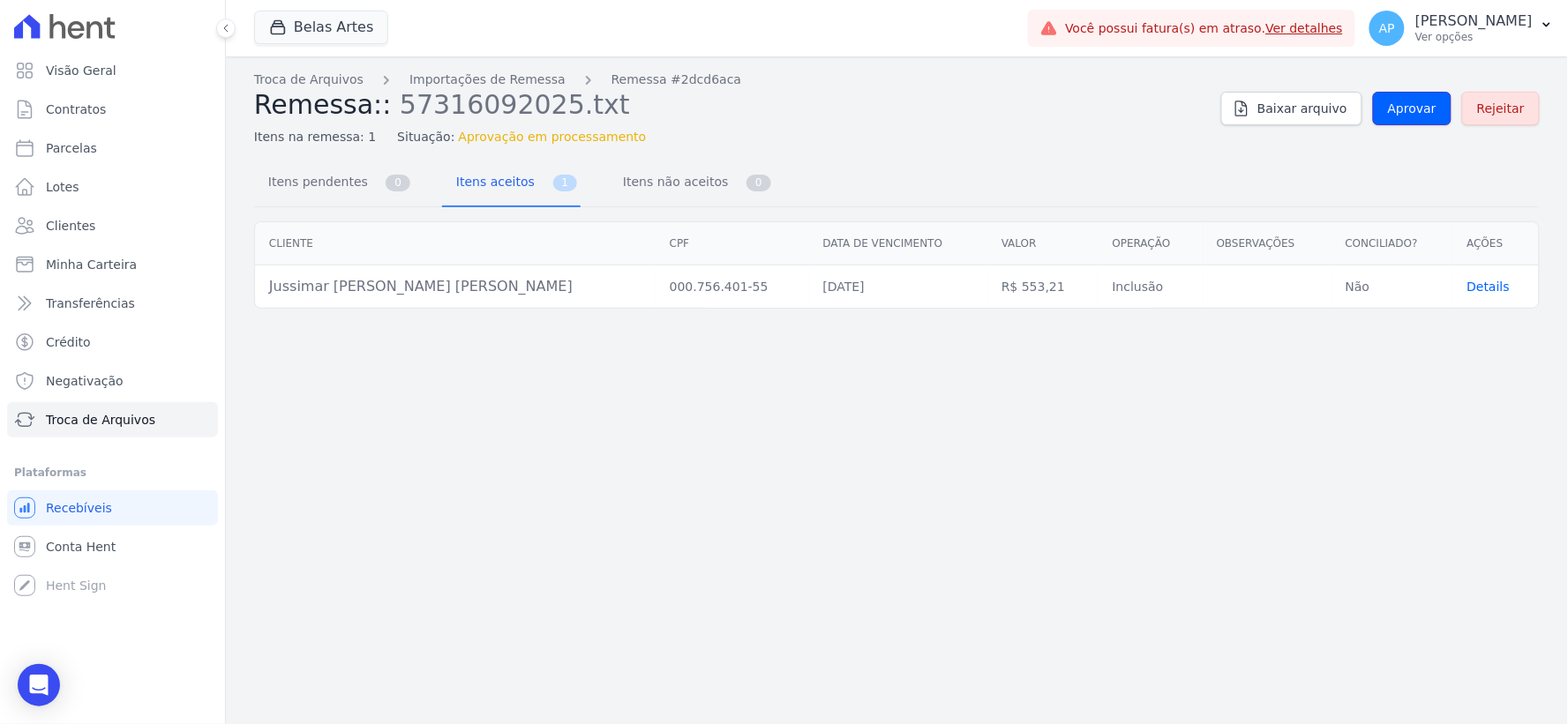
click at [1415, 110] on span "Aprovar" at bounding box center [1412, 109] width 49 height 17
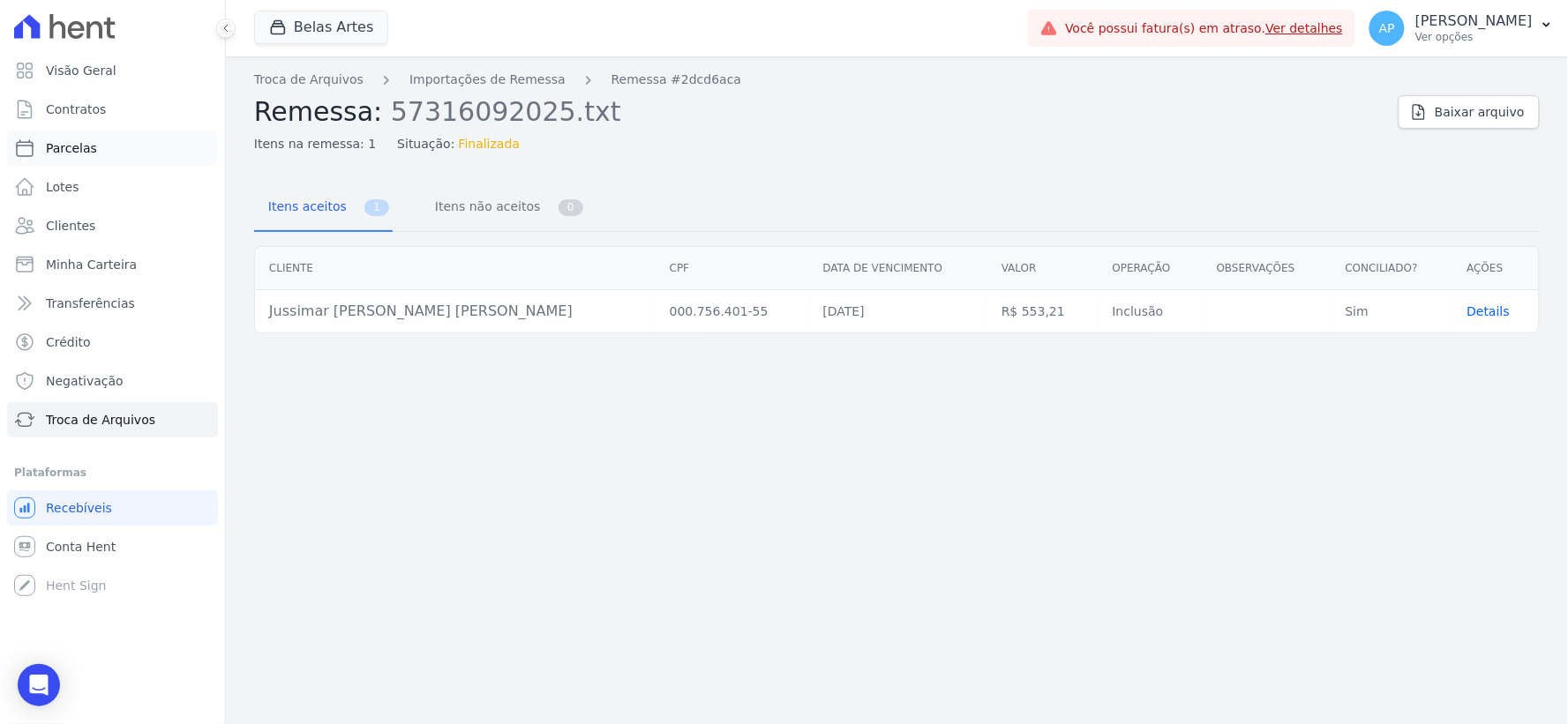
click at [82, 147] on span "Parcelas" at bounding box center [71, 148] width 51 height 17
select select
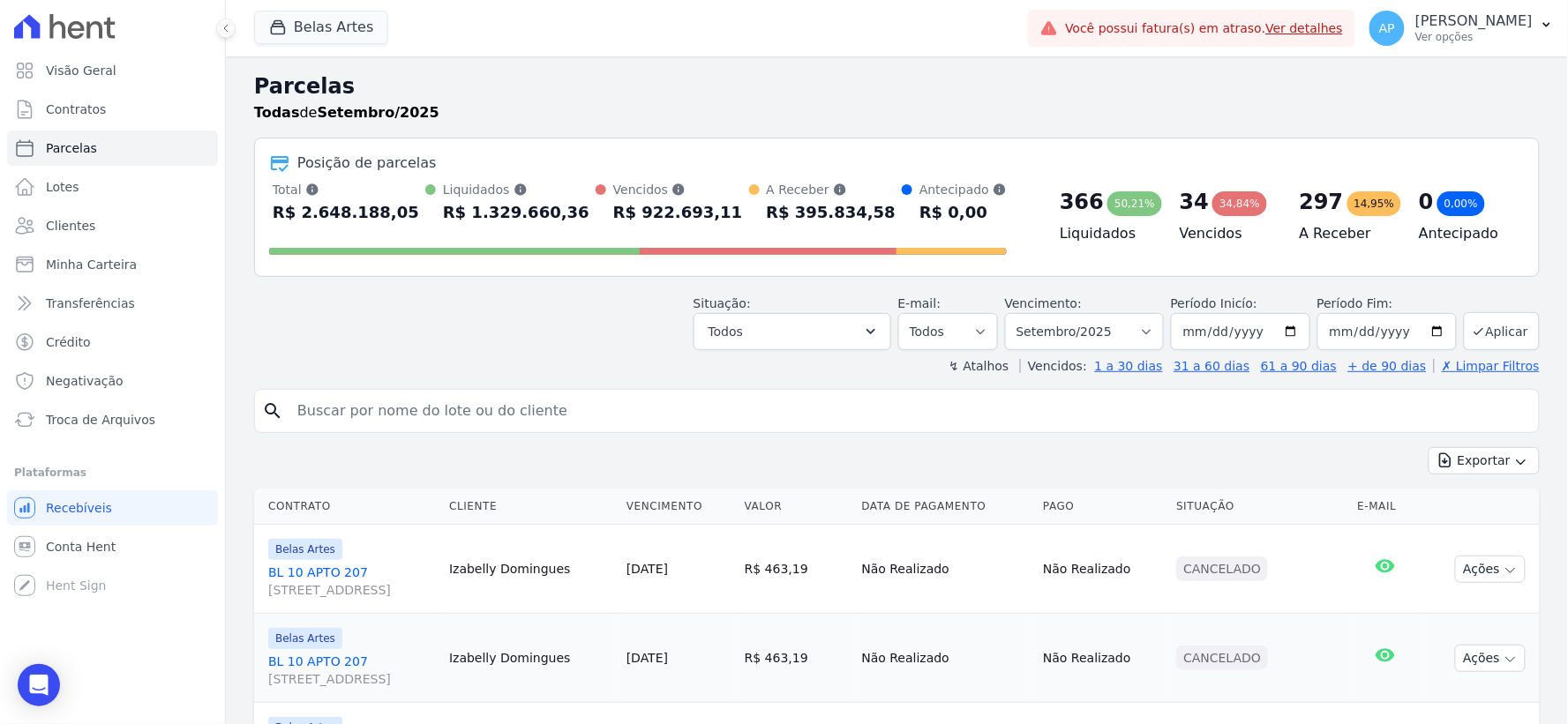
click at [653, 412] on input "search" at bounding box center [909, 411] width 1245 height 35
paste input "Jussimar Carla Lo Pinto"
type input "Jussimar Carla Lo Pinto"
select select
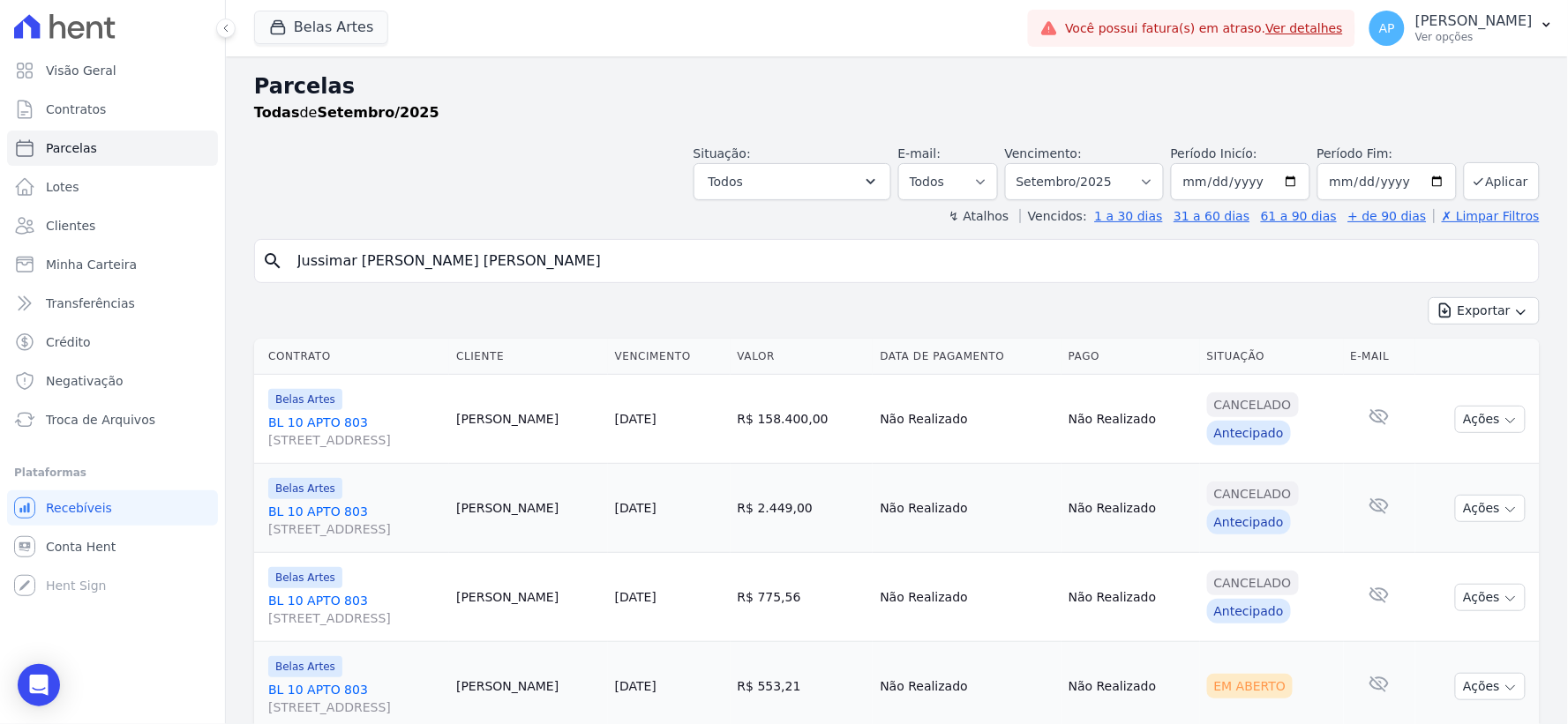
scroll to position [150, 0]
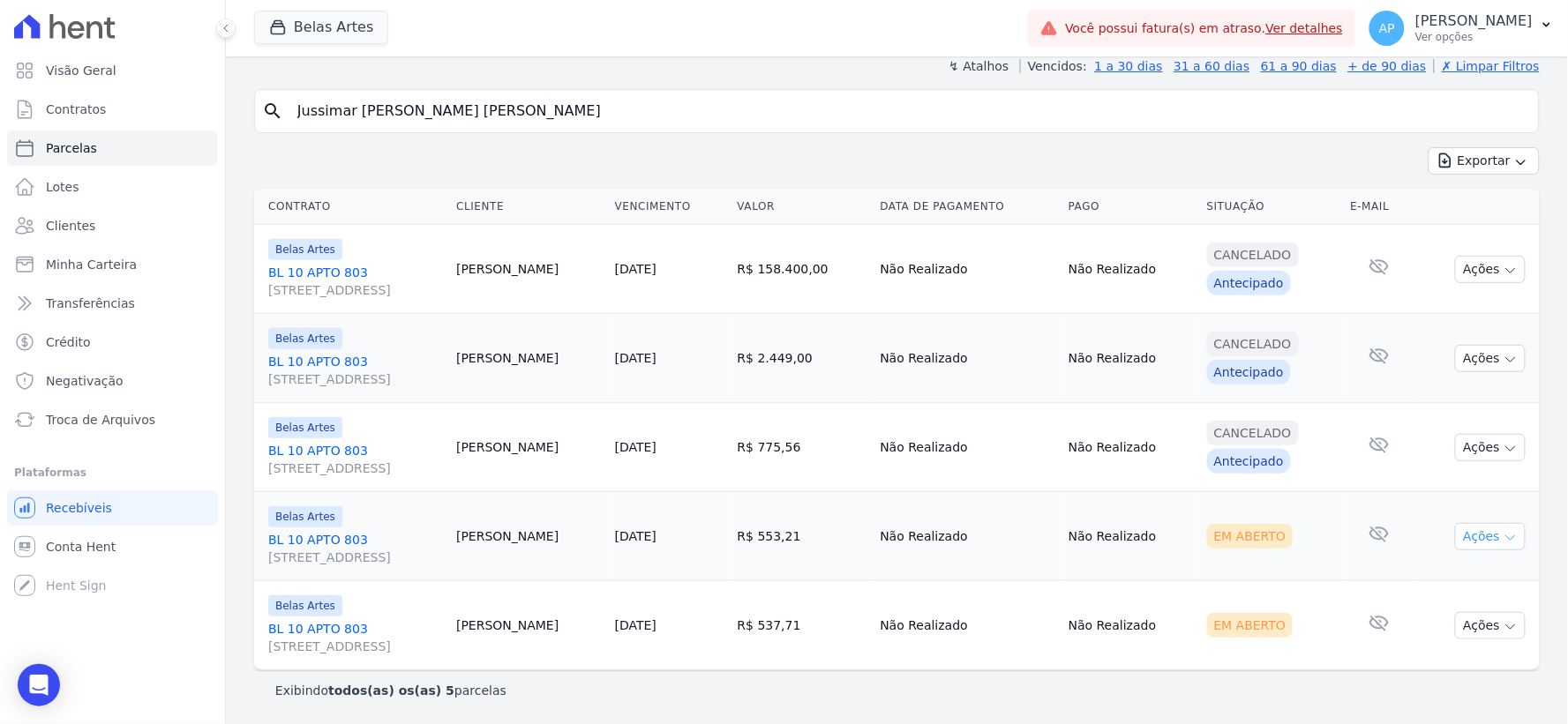
click at [1479, 523] on button "Ações" at bounding box center [1490, 537] width 71 height 27
click at [1446, 575] on link "Ver boleto" at bounding box center [1483, 576] width 169 height 33
click at [1344, 656] on td "Nenhum e-mail lido" at bounding box center [1380, 625] width 73 height 89
click at [1455, 621] on button "Ações" at bounding box center [1490, 626] width 71 height 27
click at [1414, 658] on link "Ver boleto" at bounding box center [1483, 666] width 169 height 33
